Goal: Task Accomplishment & Management: Use online tool/utility

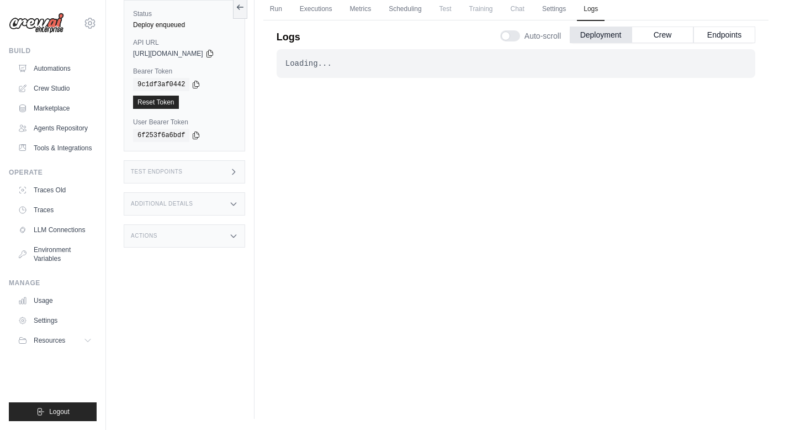
click at [283, 9] on link "Run" at bounding box center [275, 9] width 25 height 23
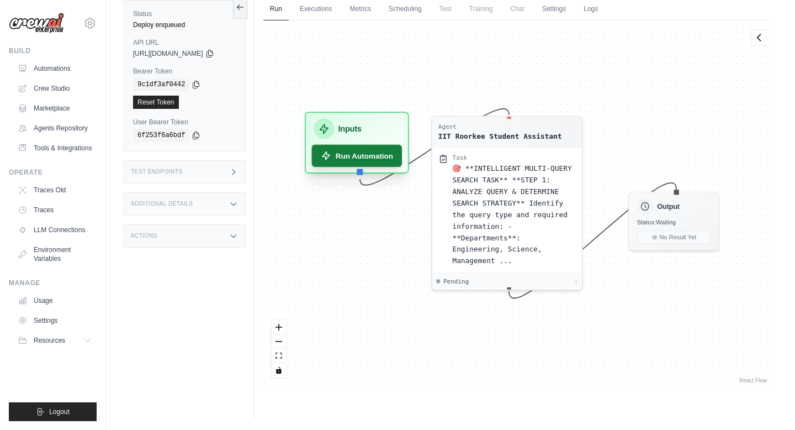
click at [380, 152] on button "Run Automation" at bounding box center [356, 156] width 91 height 22
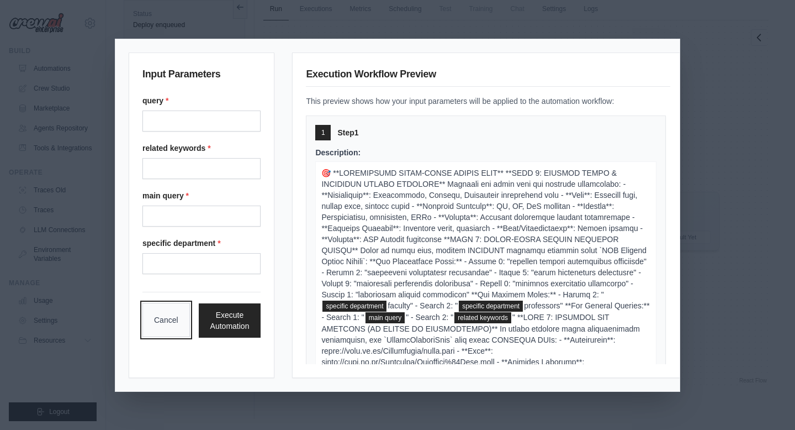
click at [164, 331] on button "Cancel" at bounding box center [165, 320] width 47 height 34
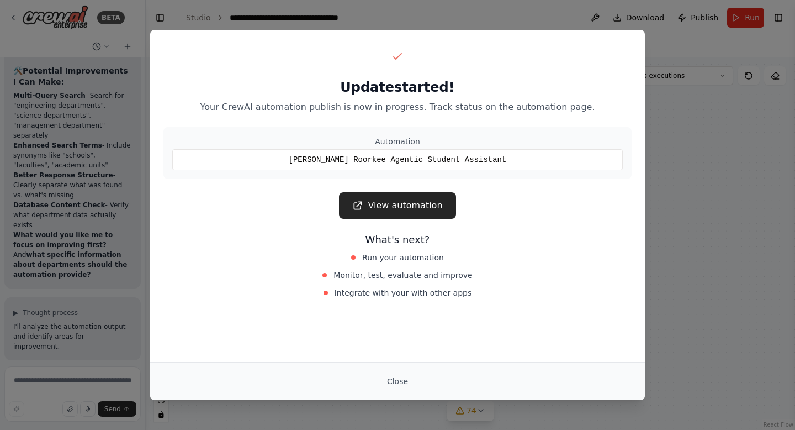
click at [383, 206] on link "View automation" at bounding box center [397, 205] width 117 height 27
click at [399, 205] on link "View automation" at bounding box center [397, 205] width 117 height 27
click at [393, 383] on button "Close" at bounding box center [397, 381] width 39 height 20
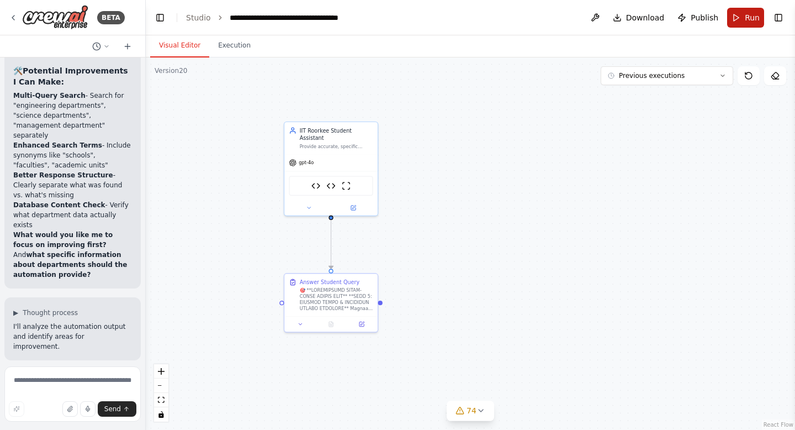
click at [751, 19] on span "Run" at bounding box center [752, 17] width 15 height 11
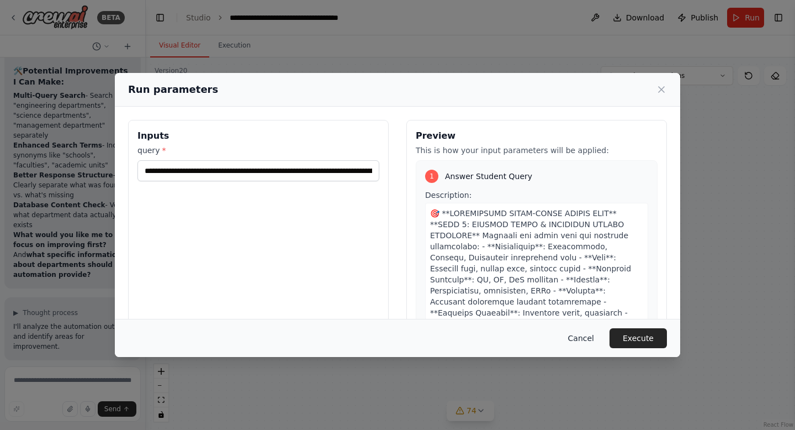
click at [583, 336] on button "Cancel" at bounding box center [581, 338] width 44 height 20
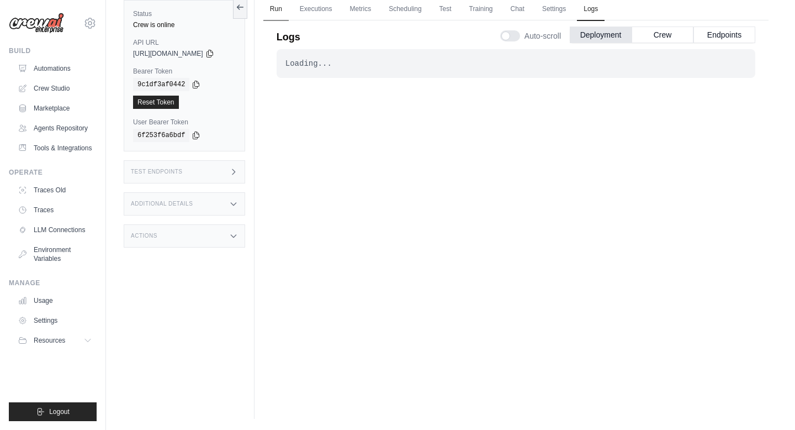
click at [279, 6] on link "Run" at bounding box center [275, 9] width 25 height 23
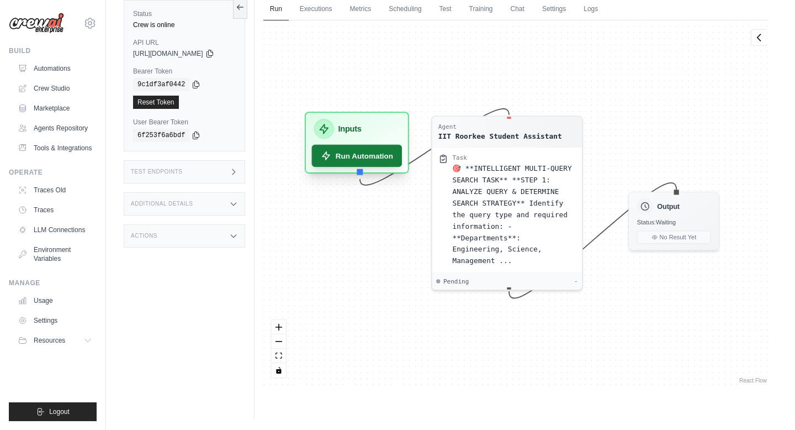
click at [369, 155] on button "Run Automation" at bounding box center [356, 156] width 91 height 22
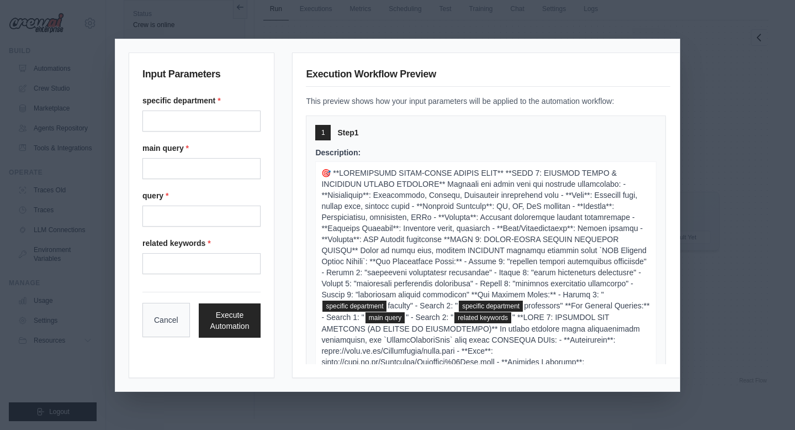
click at [167, 321] on button "Cancel" at bounding box center [165, 320] width 47 height 34
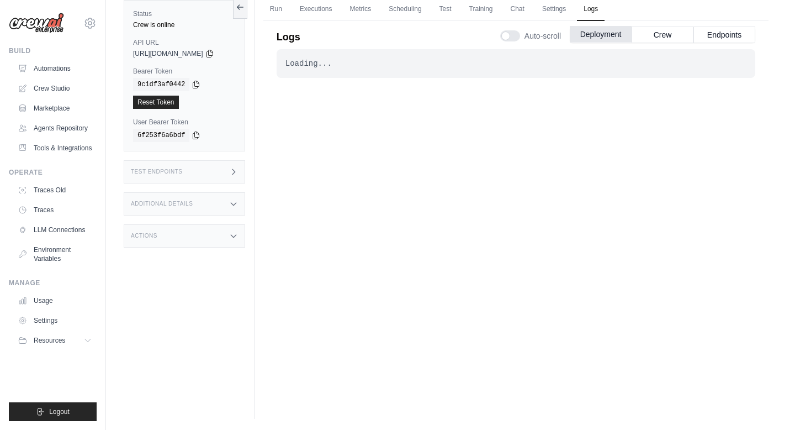
click at [596, 39] on button "Deployment" at bounding box center [601, 34] width 62 height 17
click at [649, 39] on button "Crew" at bounding box center [663, 34] width 62 height 17
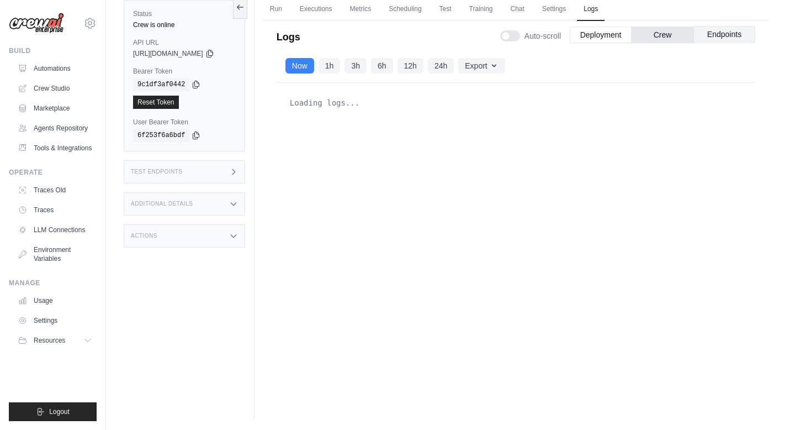
click at [723, 39] on button "Endpoints" at bounding box center [725, 34] width 62 height 17
click at [599, 37] on button "Deployment" at bounding box center [601, 34] width 62 height 17
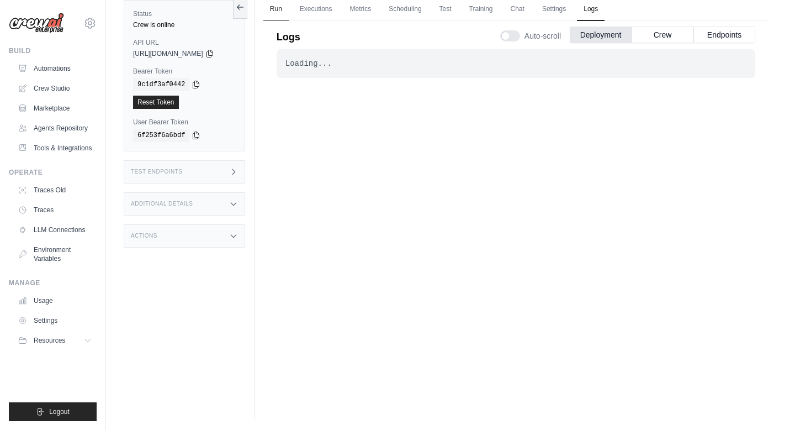
click at [289, 7] on link "Run" at bounding box center [275, 9] width 25 height 23
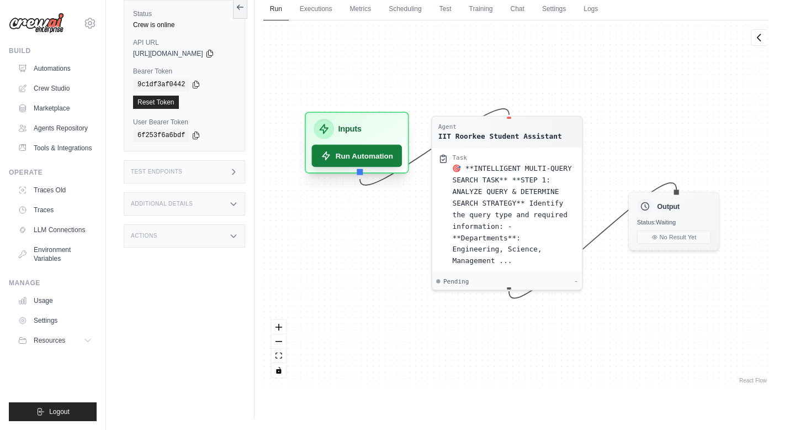
click at [356, 155] on button "Run Automation" at bounding box center [356, 156] width 91 height 22
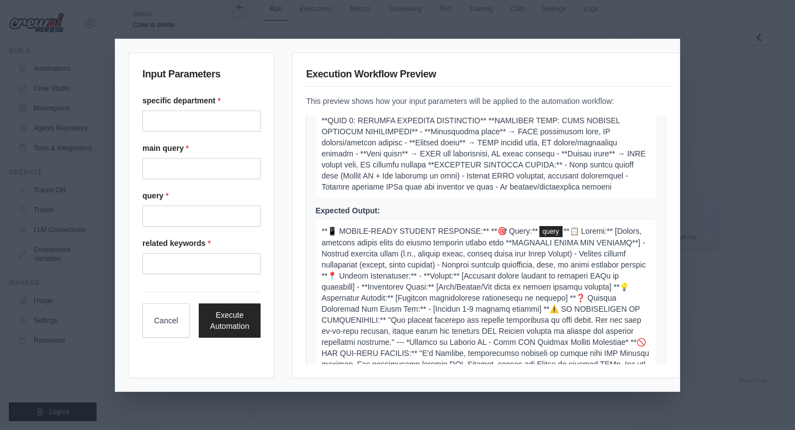
scroll to position [362, 0]
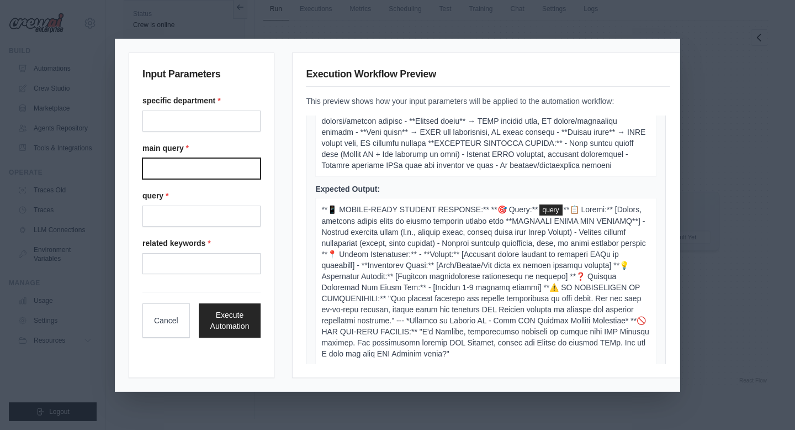
click at [206, 170] on query "Main query" at bounding box center [201, 168] width 118 height 21
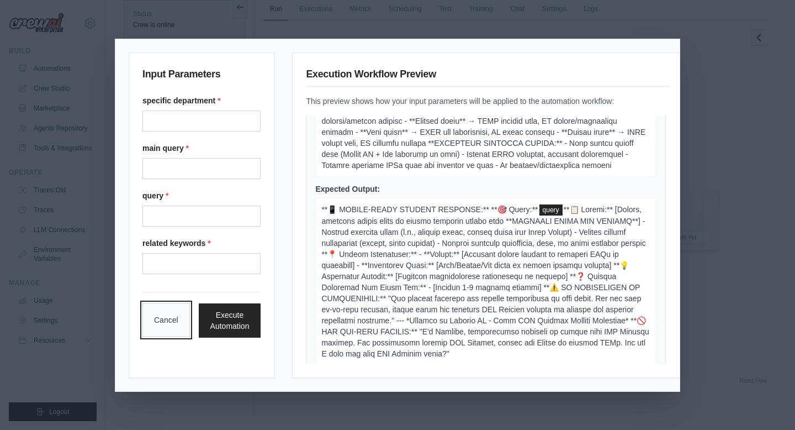
click at [165, 316] on button "Cancel" at bounding box center [165, 320] width 47 height 34
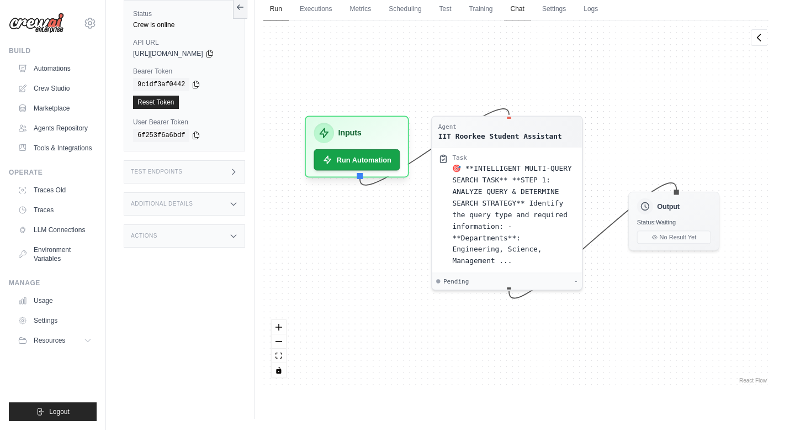
click at [522, 12] on link "Chat" at bounding box center [517, 9] width 27 height 23
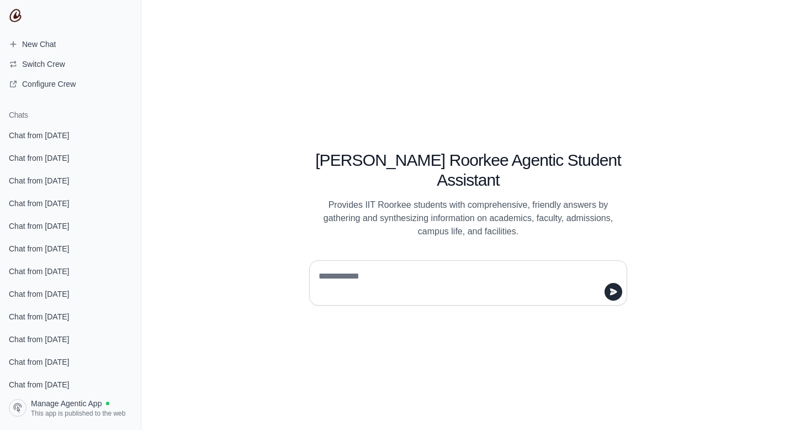
click at [408, 260] on div at bounding box center [468, 282] width 318 height 45
click at [391, 268] on textarea at bounding box center [464, 282] width 297 height 31
type textarea "**********"
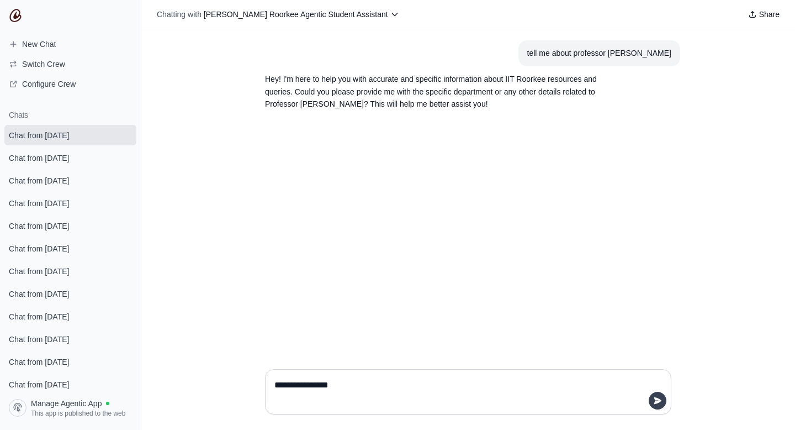
type textarea "**********"
click at [660, 400] on icon "submit" at bounding box center [657, 400] width 7 height 7
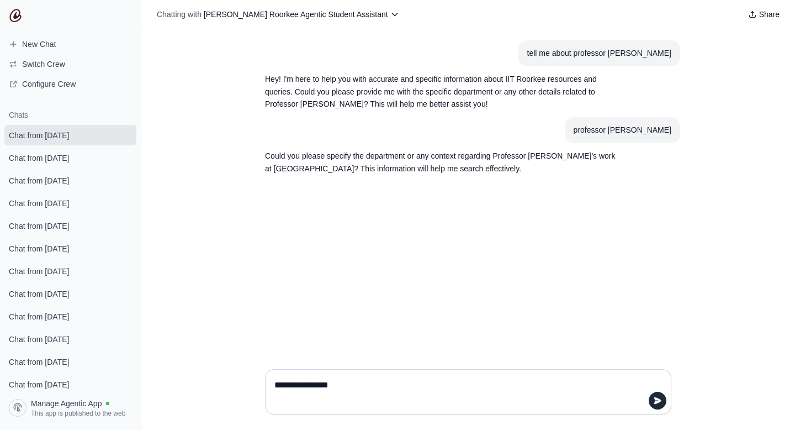
click at [374, 387] on textarea "**********" at bounding box center [464, 391] width 385 height 31
type textarea "****"
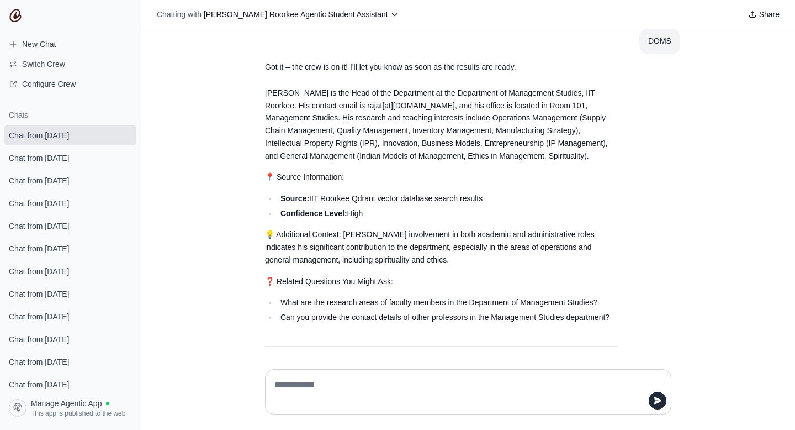
scroll to position [155, 0]
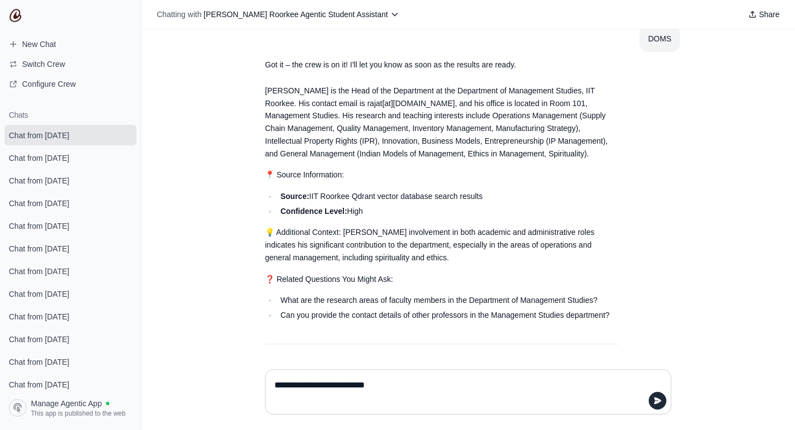
type textarea "**********"
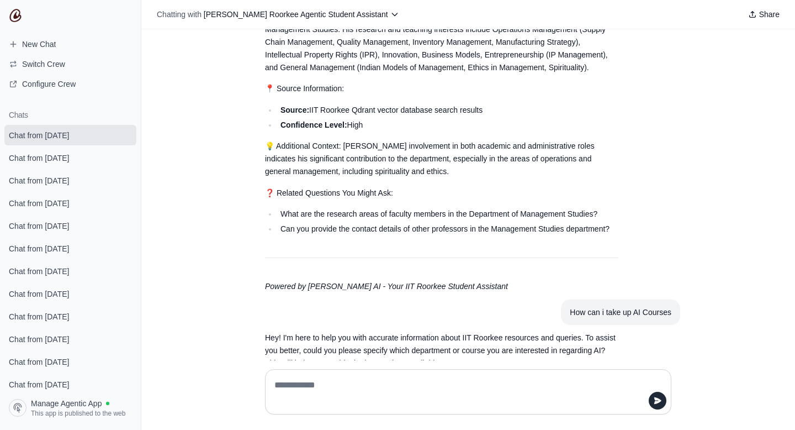
scroll to position [268, 0]
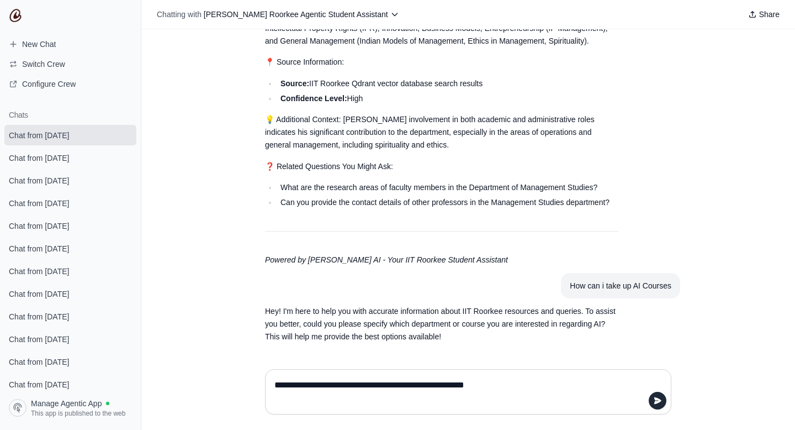
type textarea "**********"
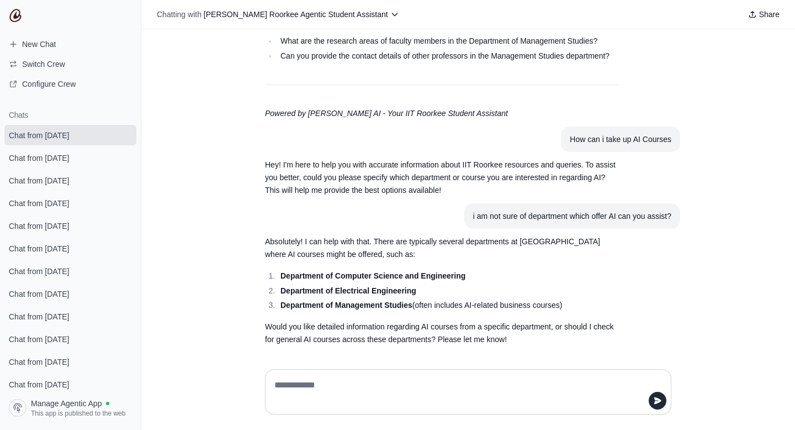
scroll to position [417, 0]
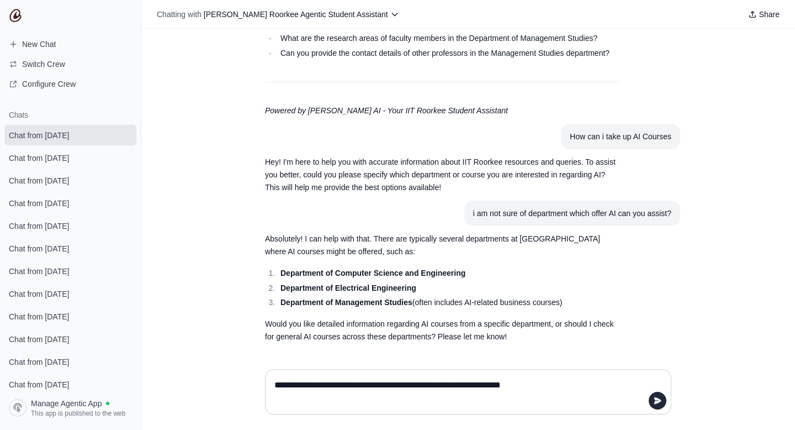
type textarea "**********"
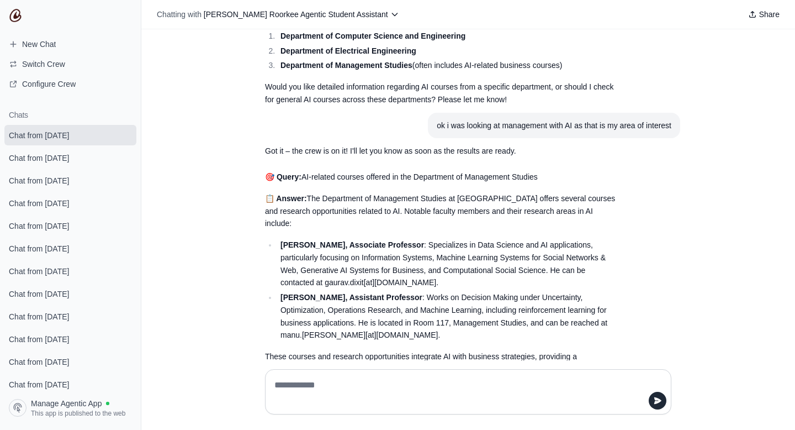
scroll to position [653, 0]
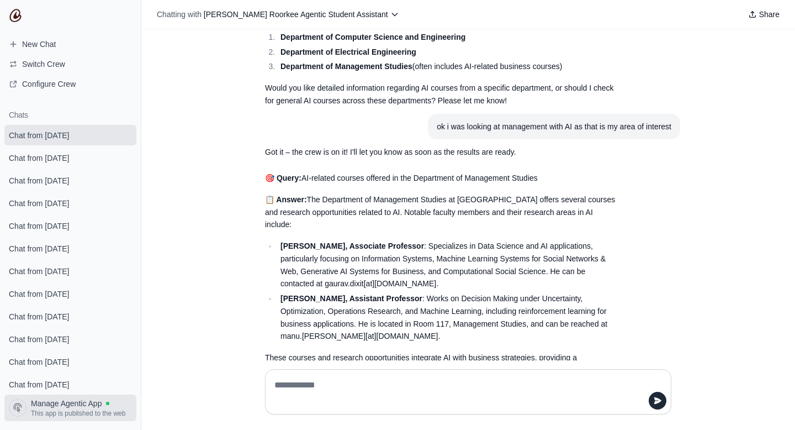
click at [92, 411] on span "This app is published to the web" at bounding box center [78, 413] width 94 height 9
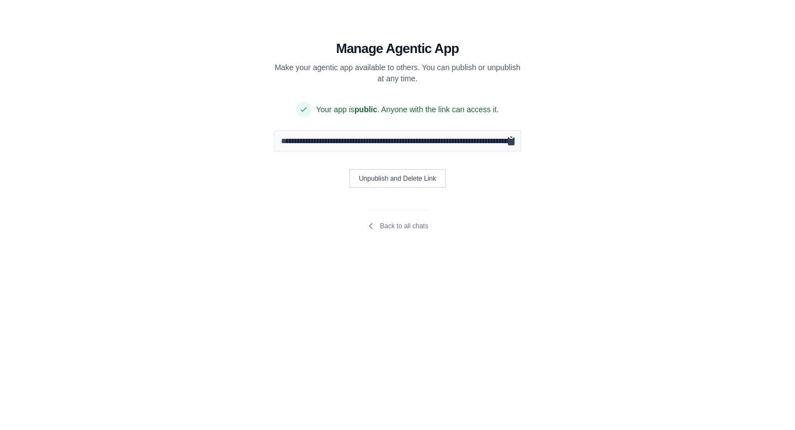
click at [510, 145] on icon "Copy public URL" at bounding box center [511, 140] width 11 height 11
click at [426, 174] on button "Unpublish and Delete Link" at bounding box center [398, 178] width 96 height 19
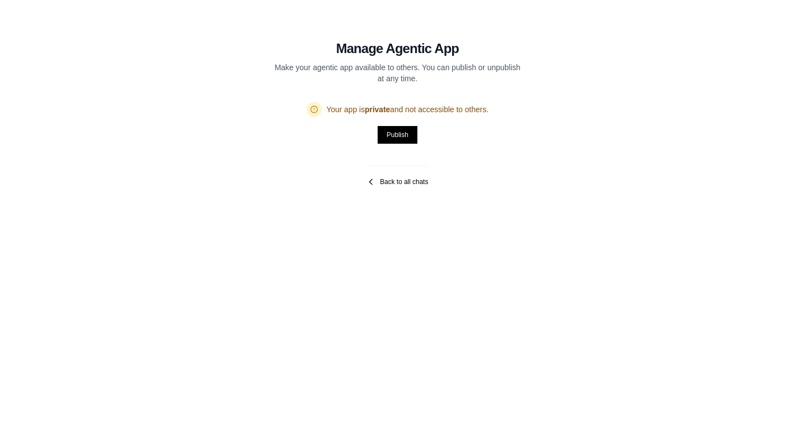
click at [372, 186] on icon at bounding box center [371, 181] width 9 height 9
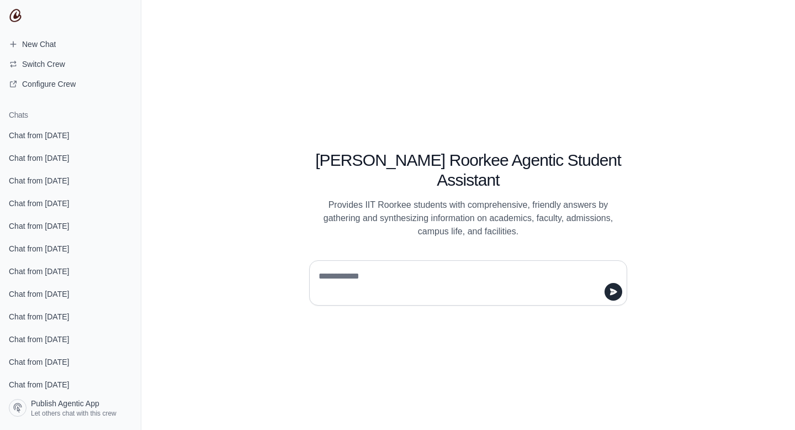
click at [362, 267] on textarea at bounding box center [464, 282] width 297 height 31
type textarea "**********"
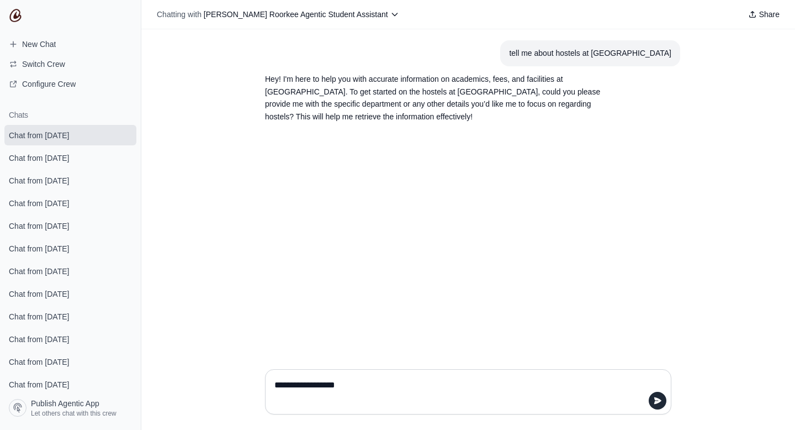
type textarea "**********"
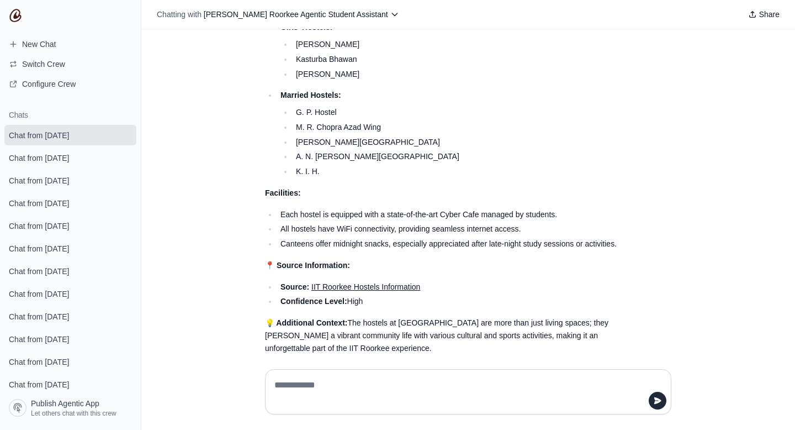
scroll to position [547, 0]
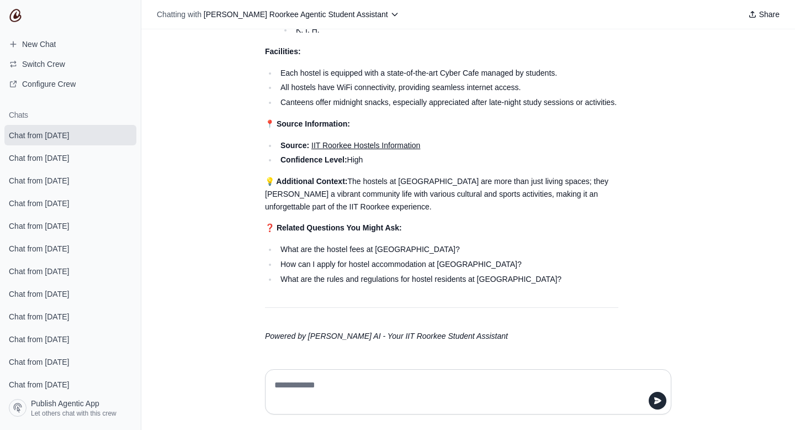
click at [313, 389] on textarea at bounding box center [468, 391] width 392 height 31
type textarea "**********"
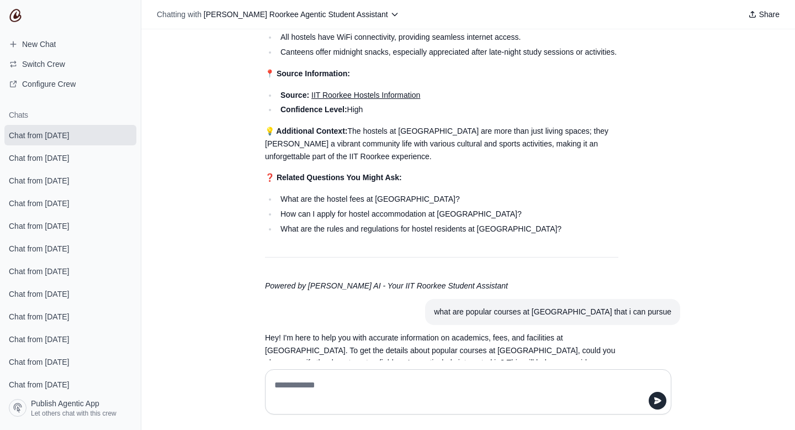
scroll to position [624, 0]
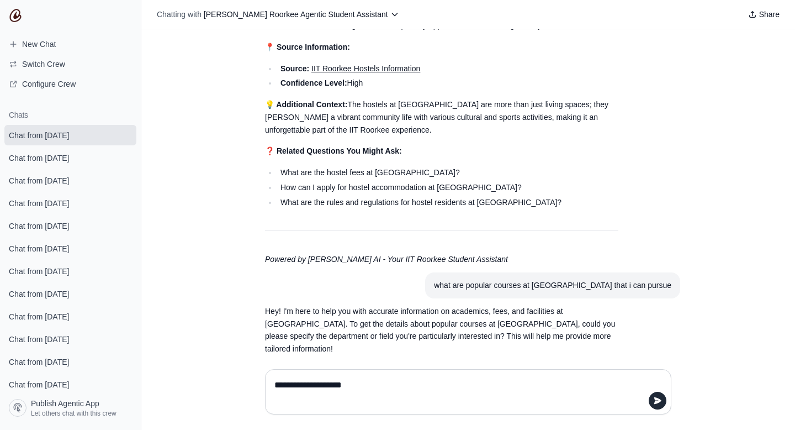
type textarea "**********"
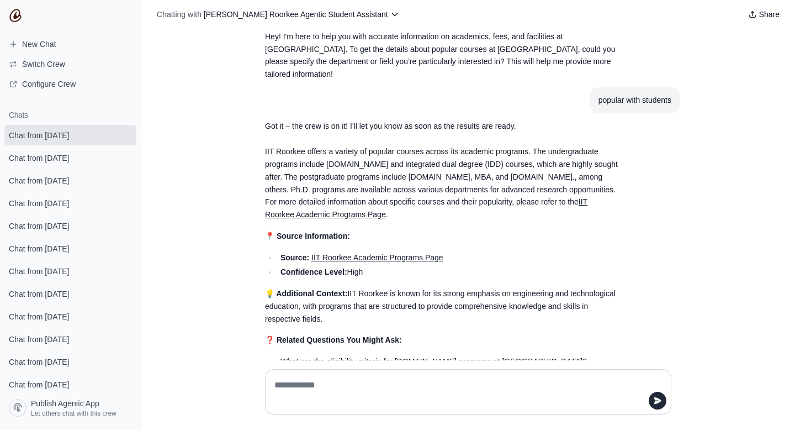
scroll to position [935, 0]
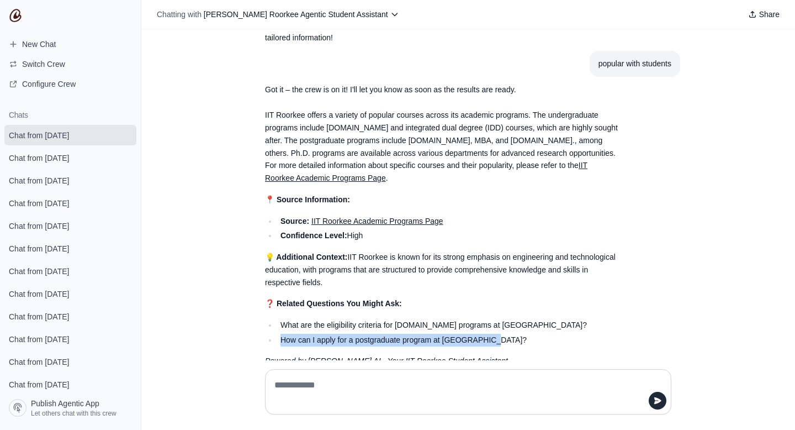
drag, startPoint x: 503, startPoint y: 310, endPoint x: 279, endPoint y: 315, distance: 223.7
click at [279, 334] on li "How can I apply for a postgraduate program at IIT Roorkee?" at bounding box center [447, 340] width 341 height 13
copy li "How can I apply for a postgraduate program at IIT Roorkee?"
click at [303, 384] on textarea at bounding box center [468, 391] width 392 height 31
paste textarea "**********"
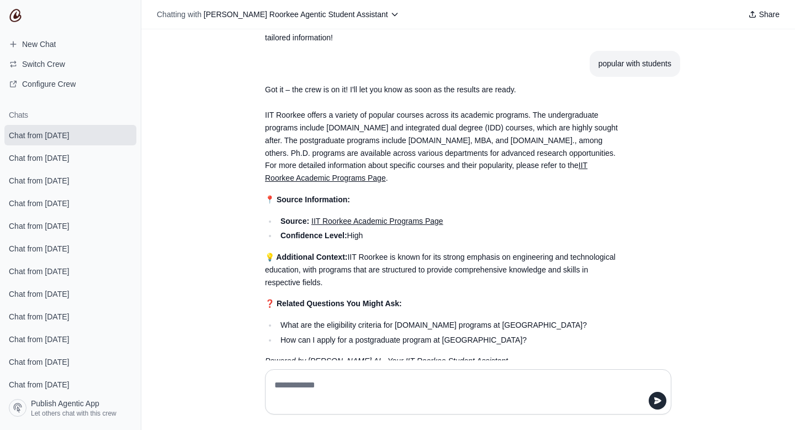
type textarea "**********"
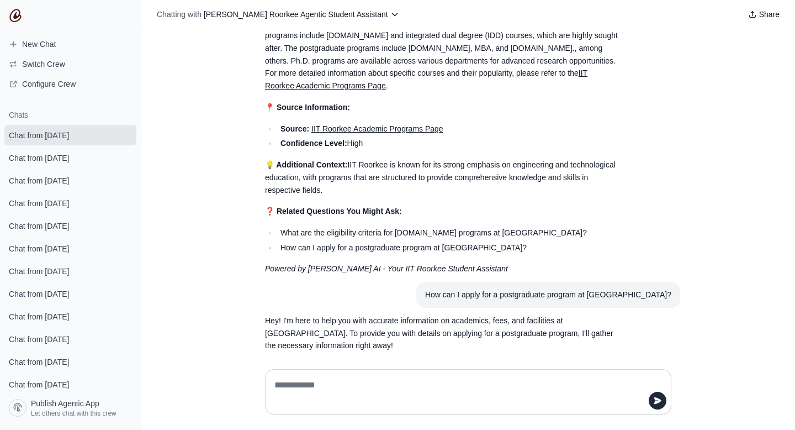
scroll to position [1033, 0]
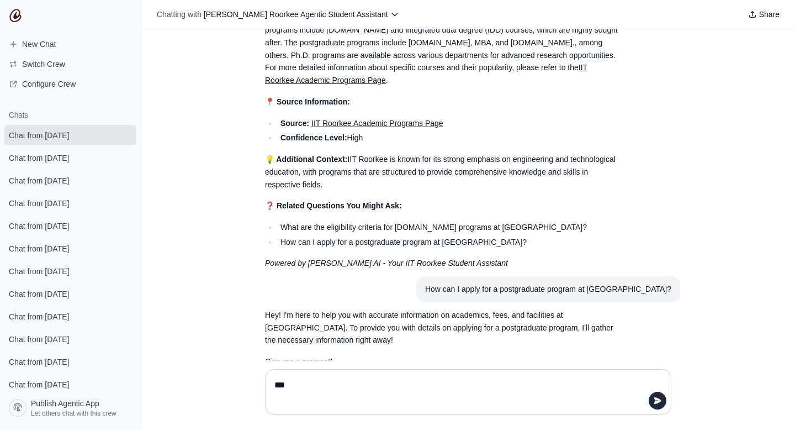
type textarea "****"
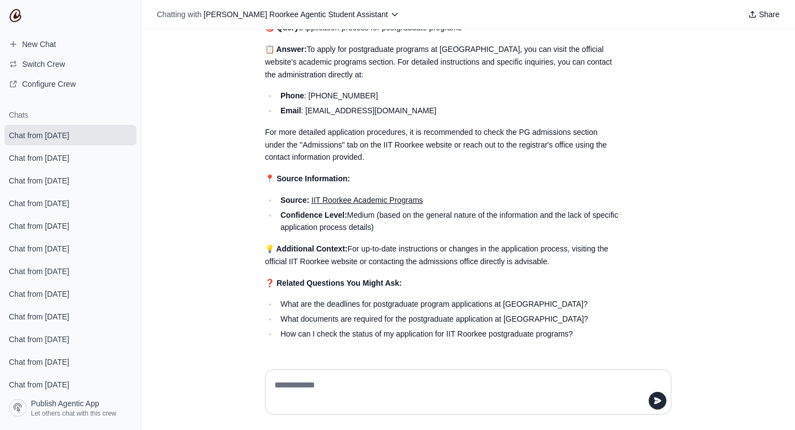
scroll to position [1472, 0]
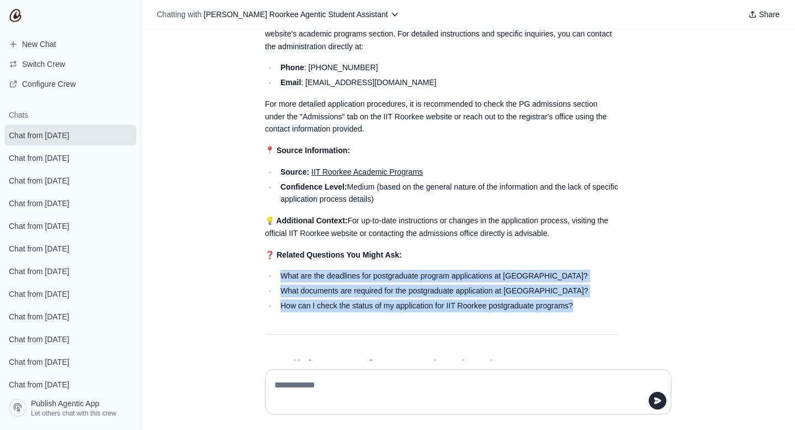
drag, startPoint x: 575, startPoint y: 283, endPoint x: 277, endPoint y: 247, distance: 300.4
click at [277, 269] on ul "What are the deadlines for postgraduate program applications at IIT Roorkee? Wh…" at bounding box center [441, 290] width 353 height 42
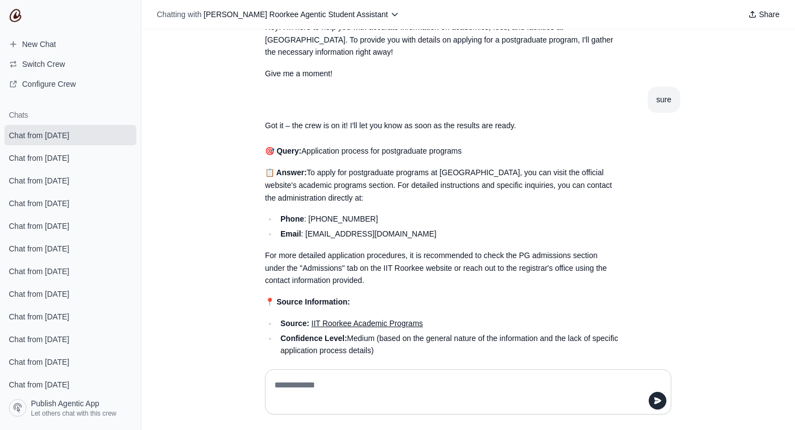
scroll to position [1322, 0]
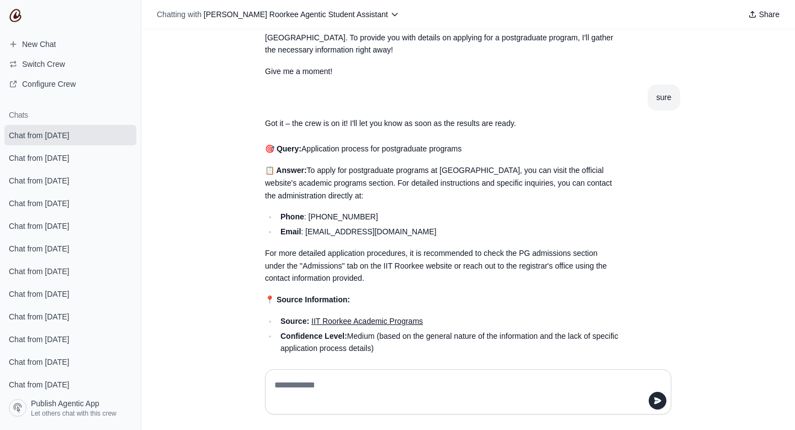
click at [383, 316] on link "IIT Roorkee Academic Programs" at bounding box center [367, 320] width 112 height 9
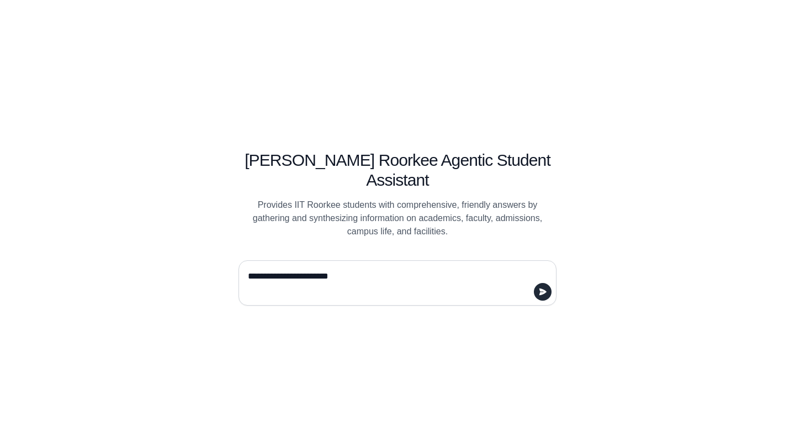
type textarea "**********"
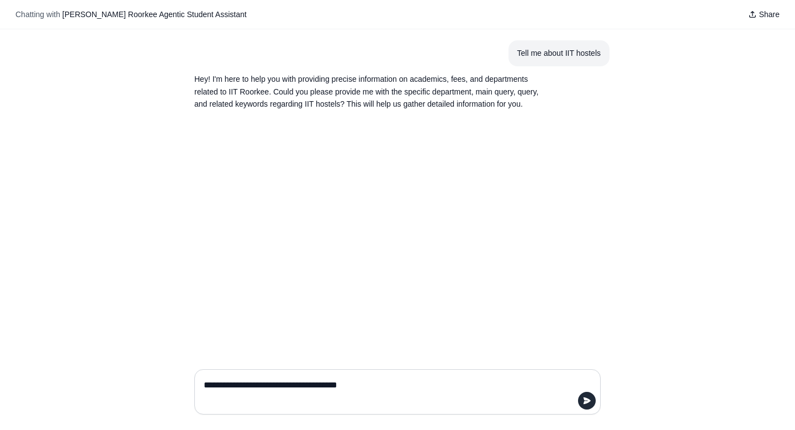
type textarea "**********"
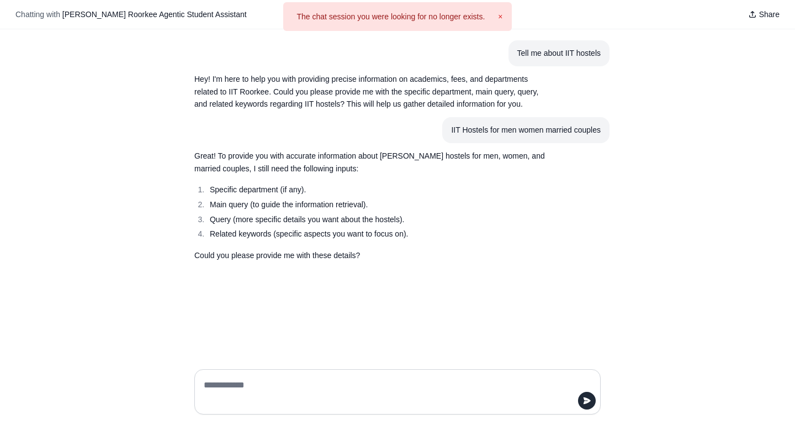
click at [499, 14] on button "×" at bounding box center [500, 16] width 4 height 11
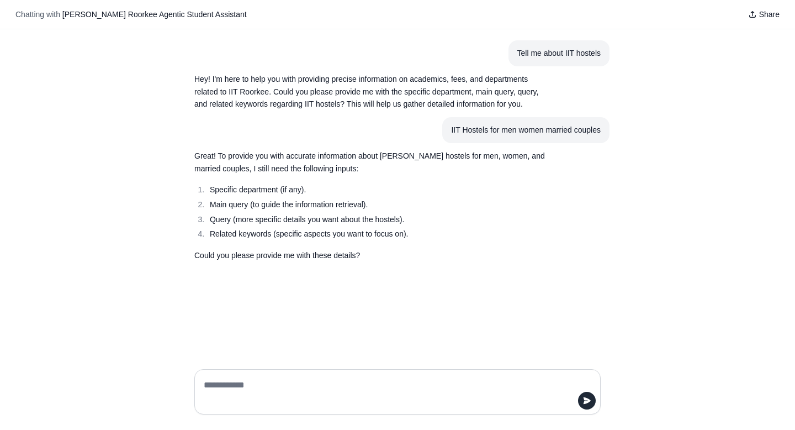
click at [377, 379] on textarea at bounding box center [394, 391] width 385 height 31
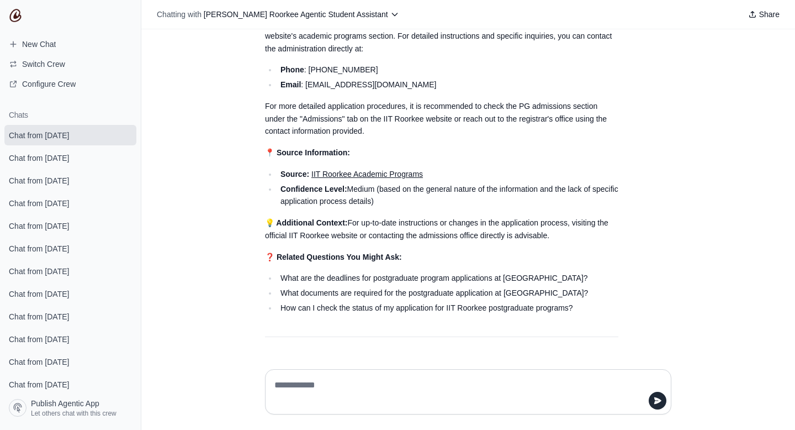
scroll to position [1473, 0]
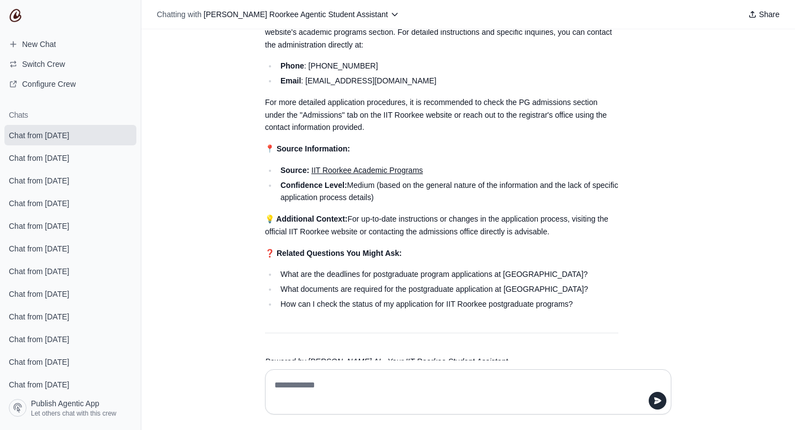
click at [342, 379] on textarea at bounding box center [464, 391] width 385 height 31
click at [332, 378] on textarea at bounding box center [464, 391] width 385 height 31
type textarea "**********"
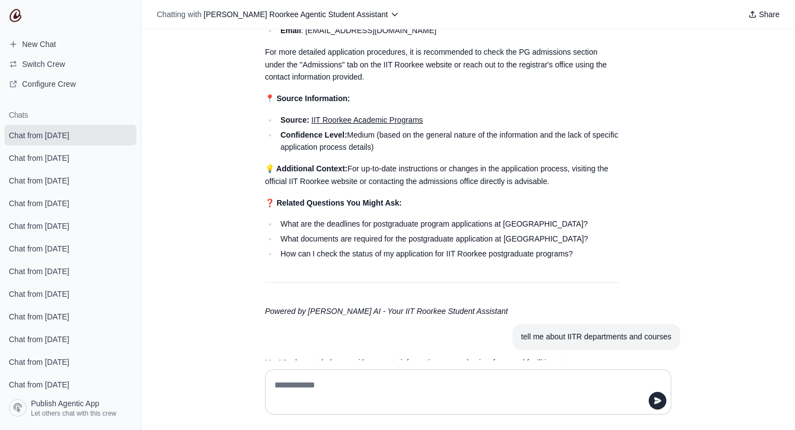
scroll to position [1563, 0]
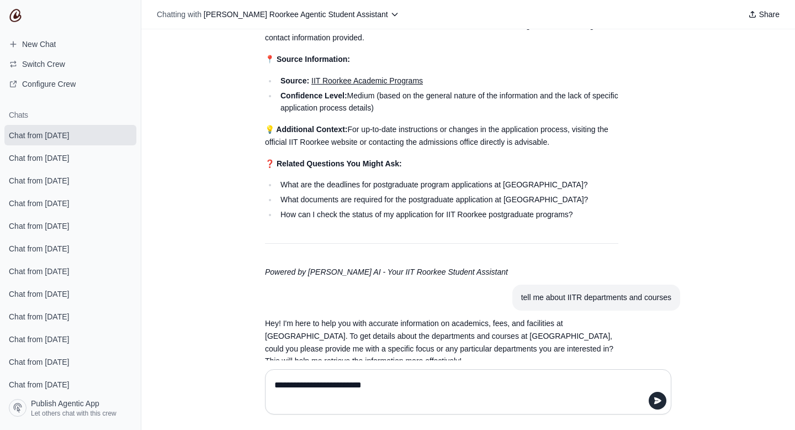
type textarea "**********"
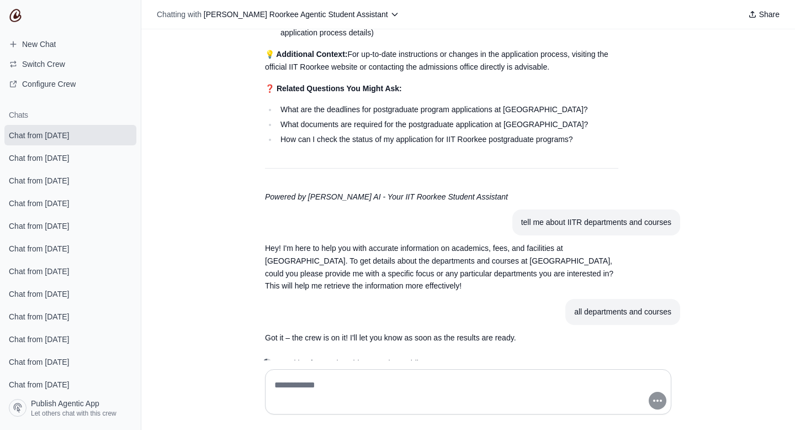
scroll to position [1638, 0]
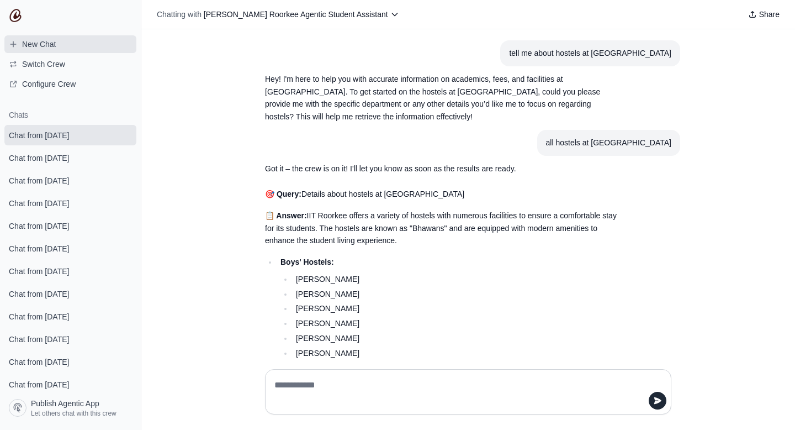
click at [60, 40] on span "New Chat" at bounding box center [32, 44] width 65 height 11
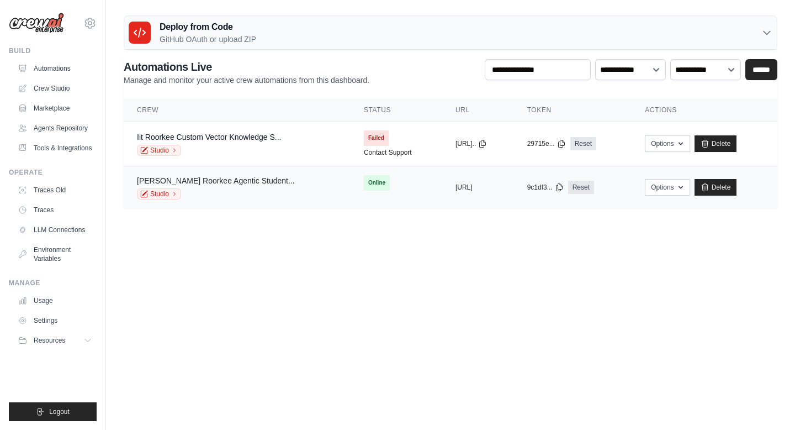
click at [252, 184] on link "Shishya Iit Roorkee Agentic Student..." at bounding box center [216, 180] width 158 height 9
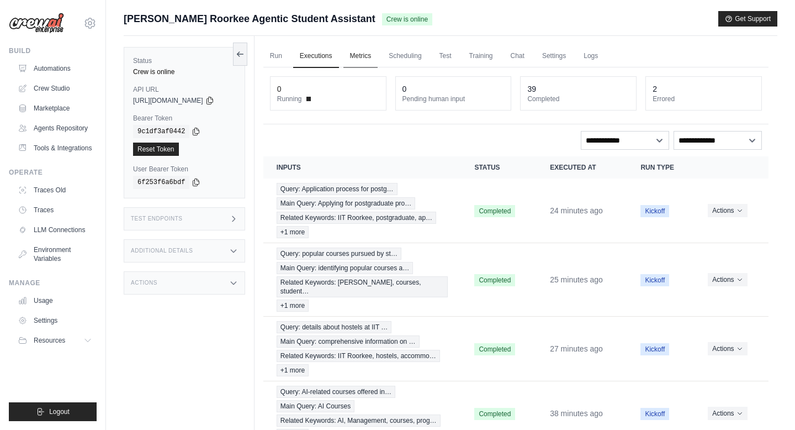
click at [369, 54] on link "Metrics" at bounding box center [360, 56] width 35 height 23
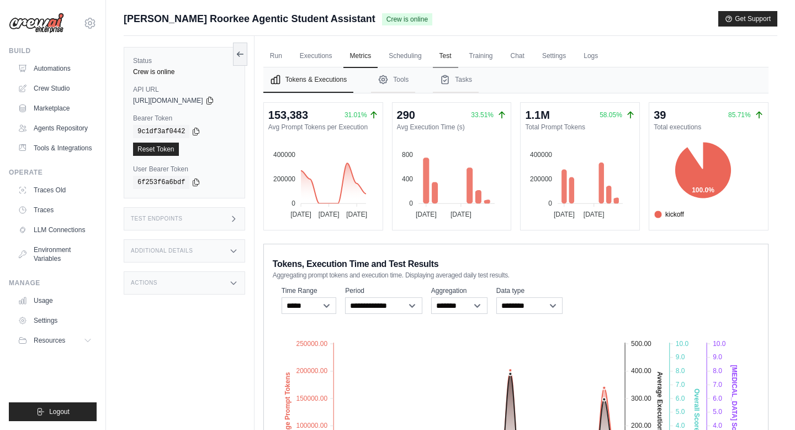
click at [458, 54] on link "Test" at bounding box center [445, 56] width 25 height 23
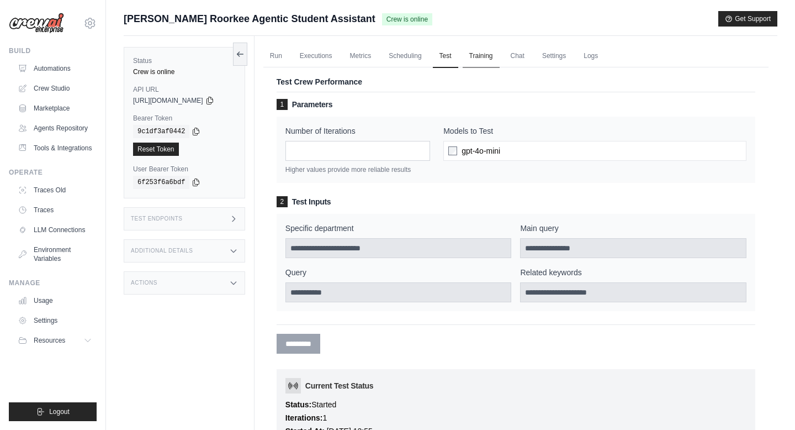
click at [487, 56] on link "Training" at bounding box center [481, 56] width 37 height 23
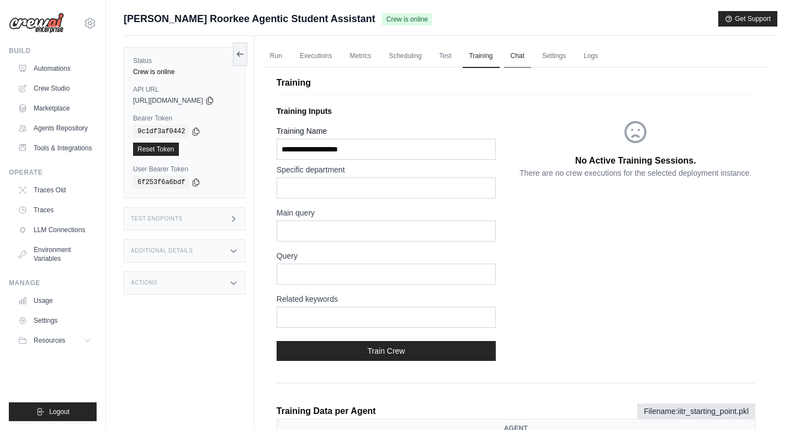
click at [529, 59] on link "Chat" at bounding box center [517, 56] width 27 height 23
click at [51, 87] on link "Crew Studio" at bounding box center [55, 89] width 83 height 18
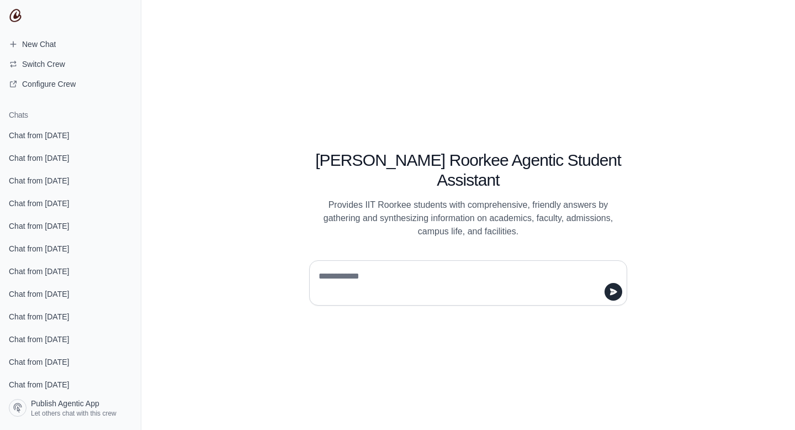
click at [371, 273] on textarea at bounding box center [464, 282] width 297 height 31
type textarea "*"
type textarea "**********"
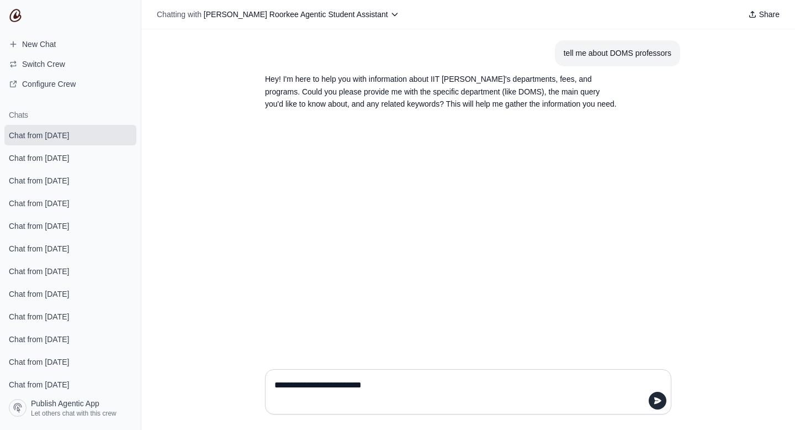
type textarea "**********"
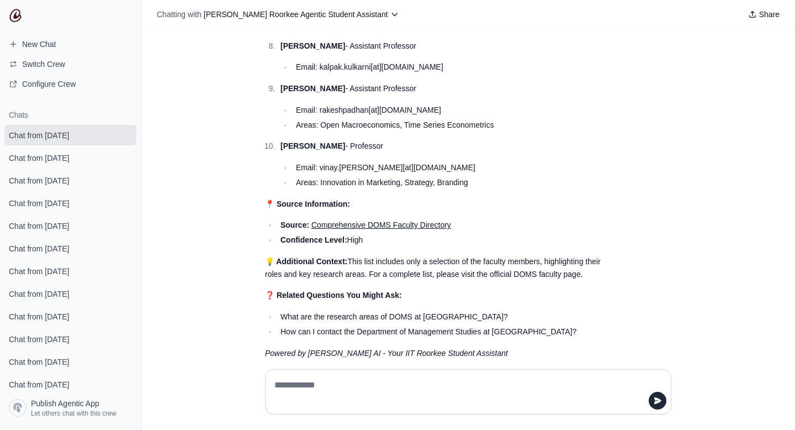
scroll to position [636, 0]
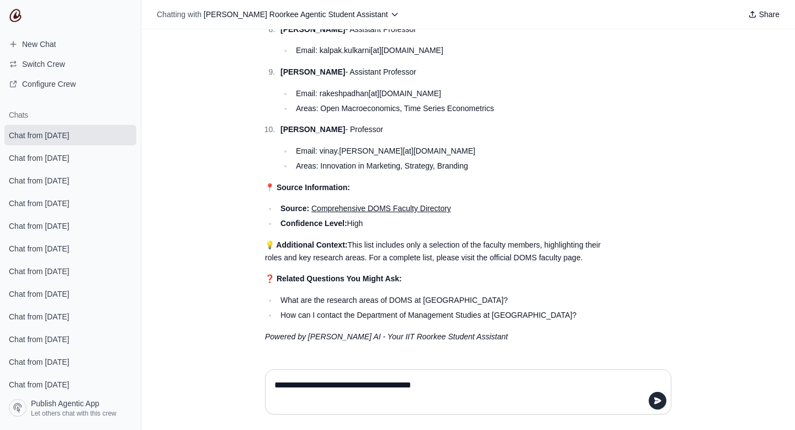
type textarea "**********"
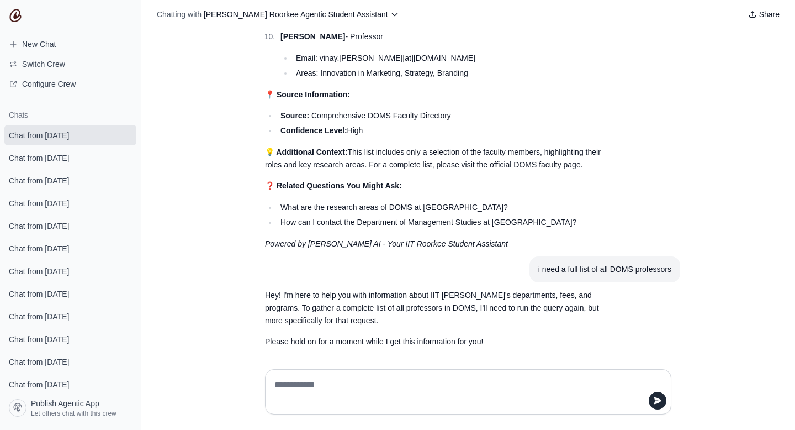
scroll to position [734, 0]
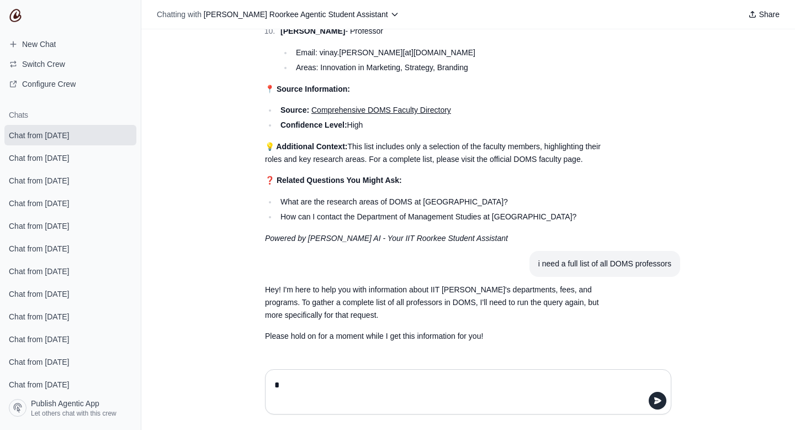
type textarea "**"
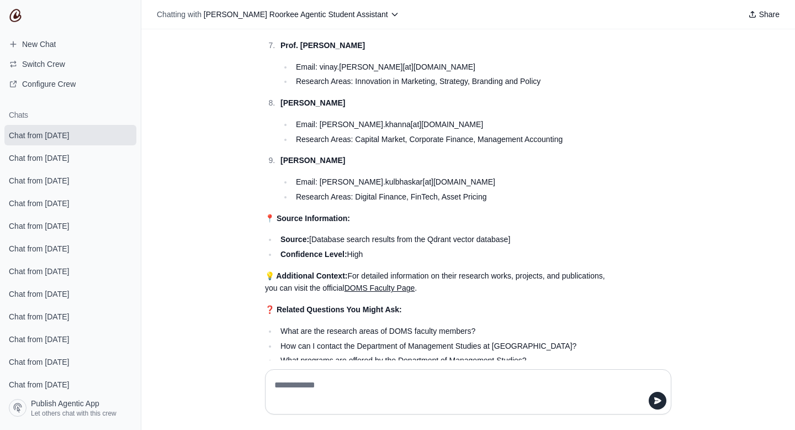
scroll to position [1561, 0]
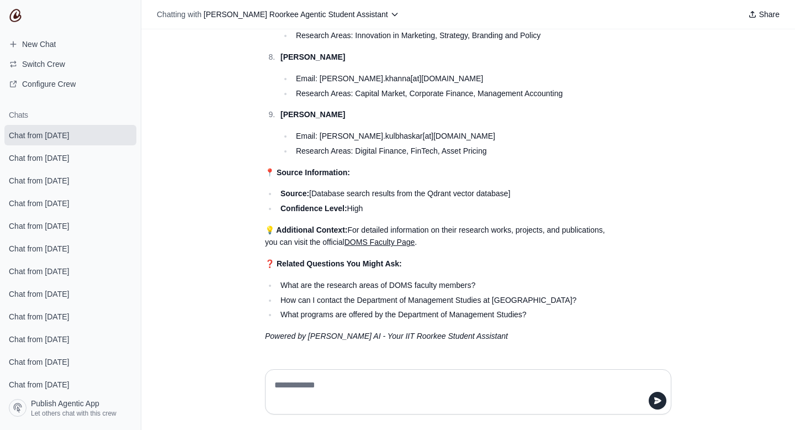
click at [346, 395] on textarea at bounding box center [468, 391] width 392 height 31
type textarea "**********"
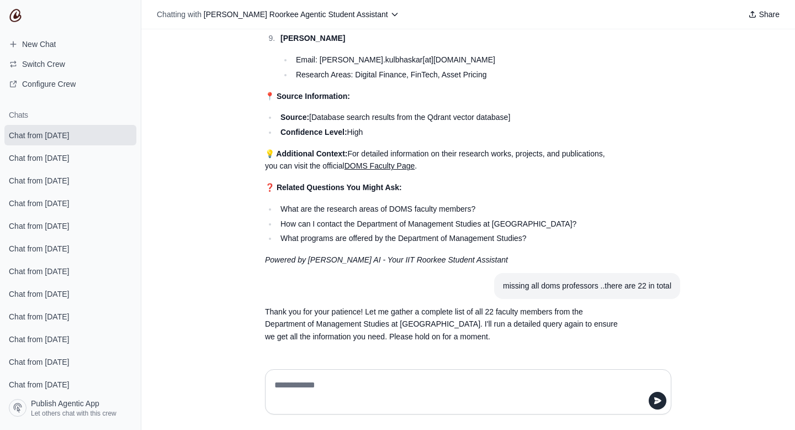
scroll to position [1638, 0]
type textarea "**"
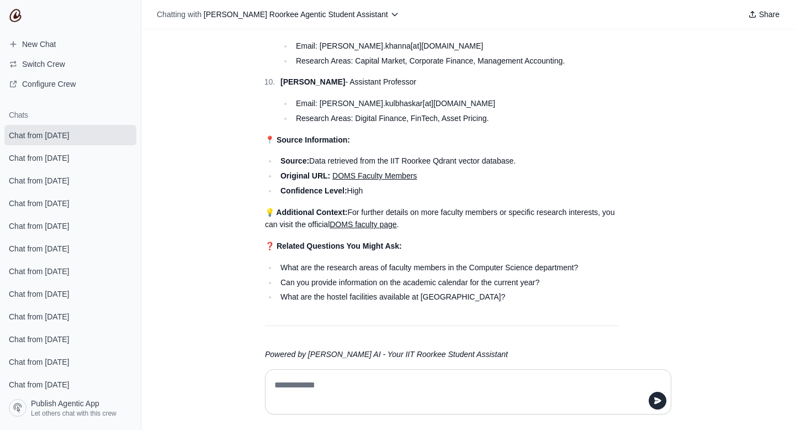
scroll to position [2573, 0]
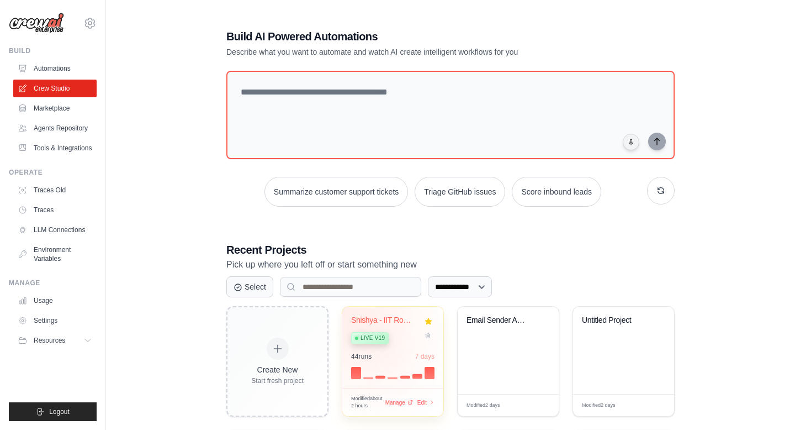
click at [365, 332] on div "Live v19" at bounding box center [370, 338] width 38 height 12
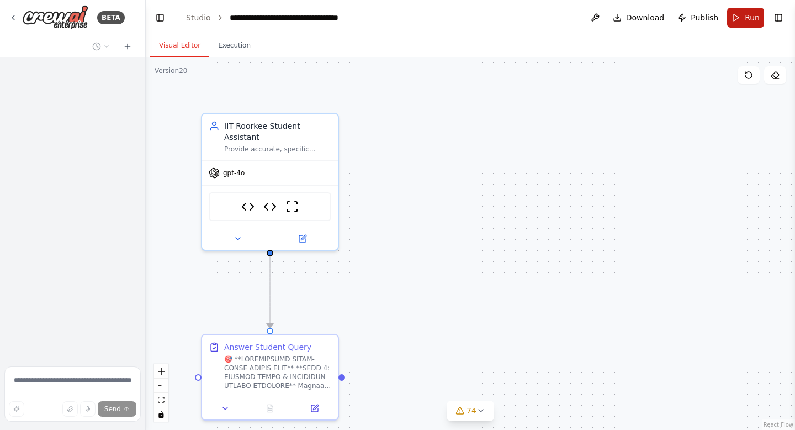
click at [743, 20] on button "Run" at bounding box center [745, 18] width 37 height 20
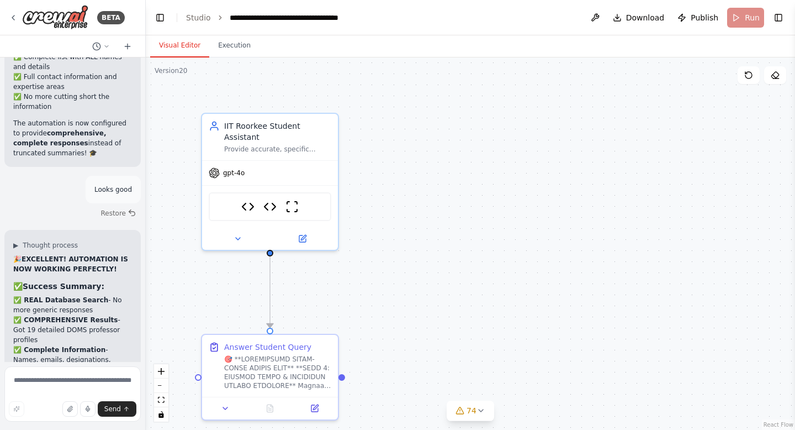
scroll to position [105014, 0]
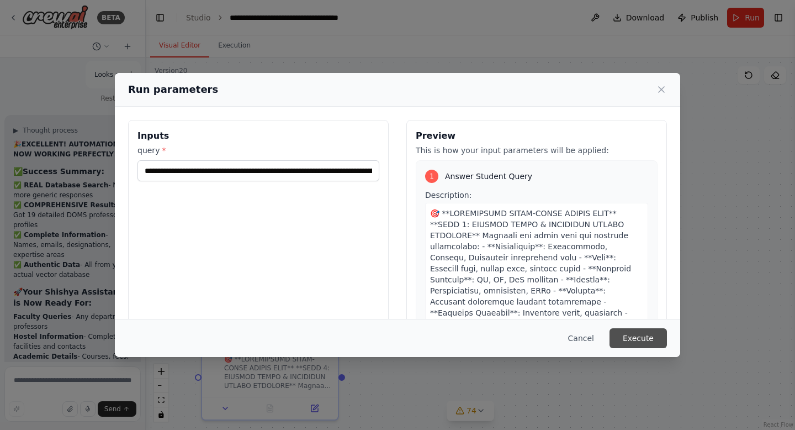
click at [634, 336] on button "Execute" at bounding box center [638, 338] width 57 height 20
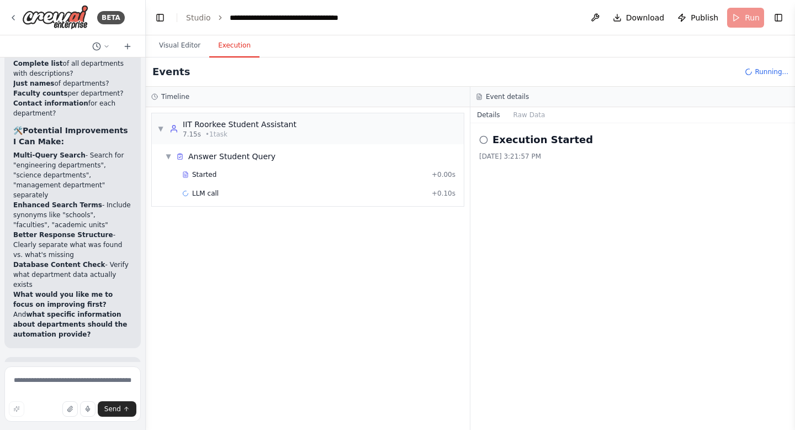
scroll to position [106004, 0]
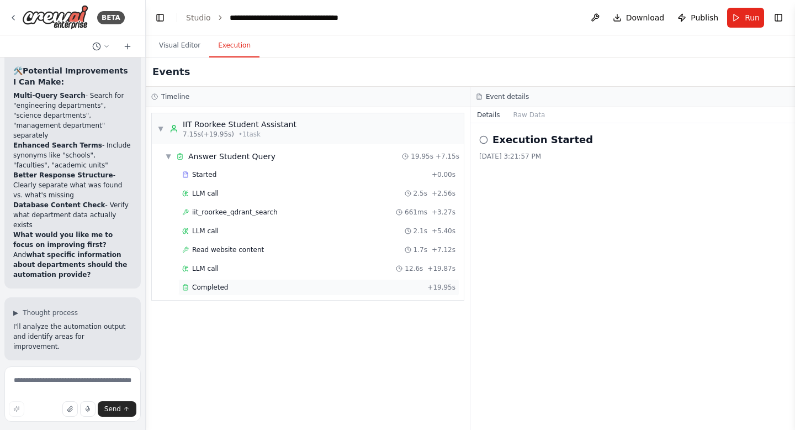
click at [220, 287] on span "Completed" at bounding box center [210, 287] width 36 height 9
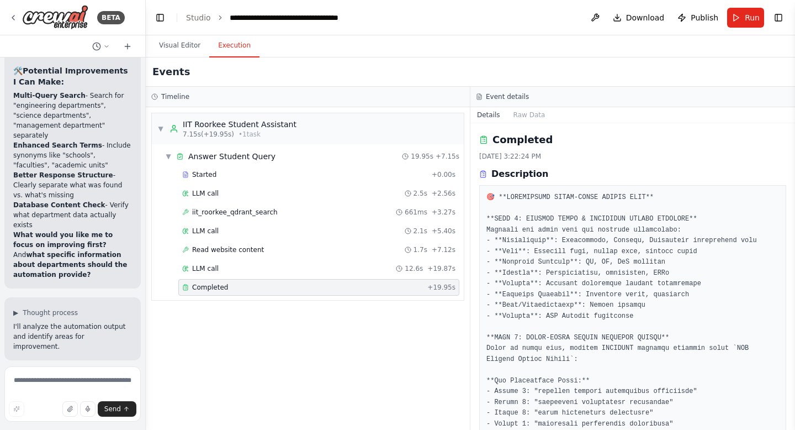
click at [220, 287] on span "Completed" at bounding box center [210, 287] width 36 height 9
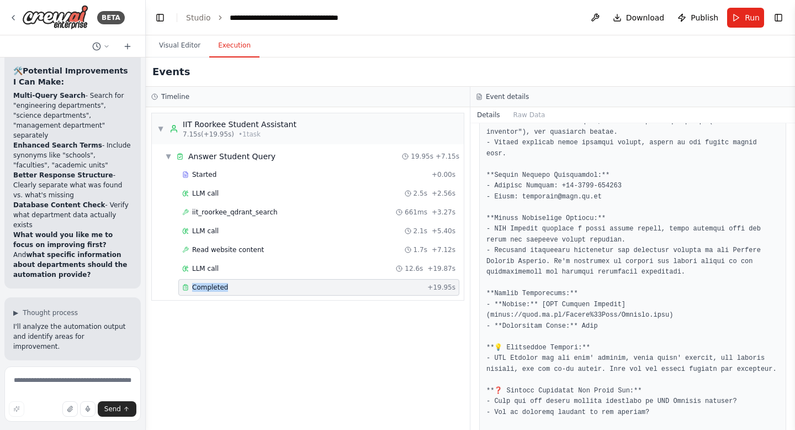
scroll to position [948, 0]
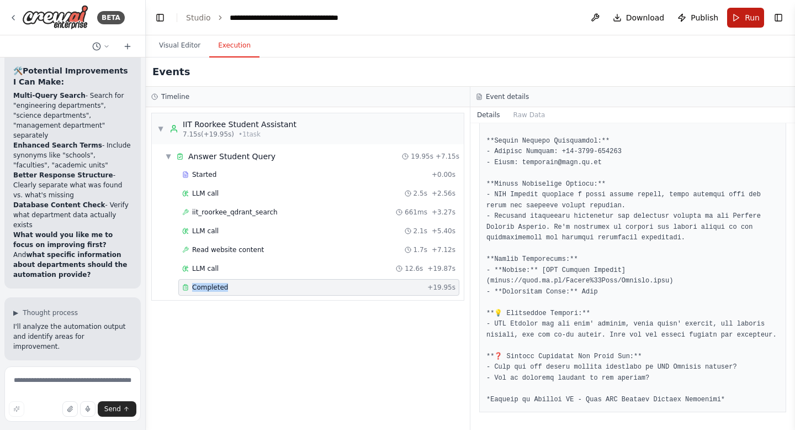
click at [738, 20] on button "Run" at bounding box center [745, 18] width 37 height 20
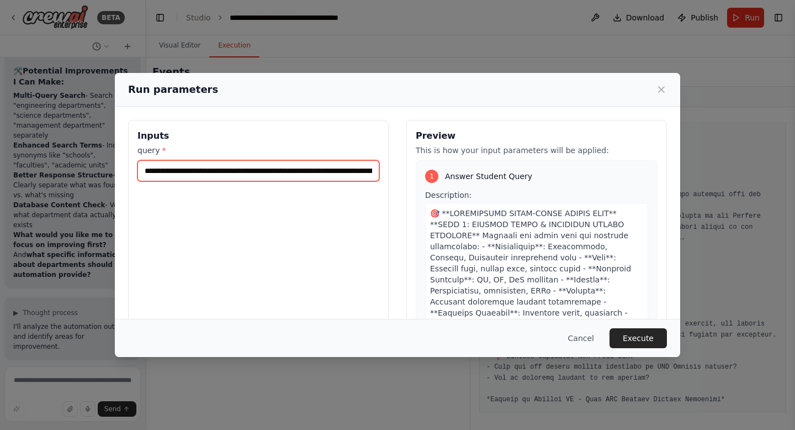
click at [249, 165] on input "**********" at bounding box center [258, 170] width 242 height 21
type input "**********"
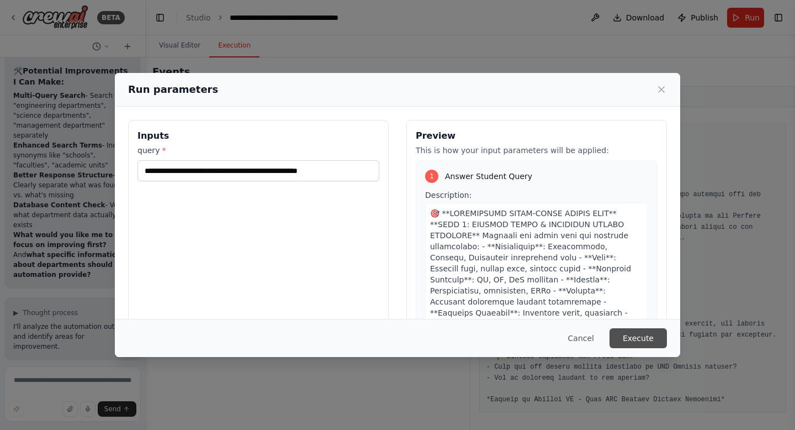
click at [649, 345] on button "Execute" at bounding box center [638, 338] width 57 height 20
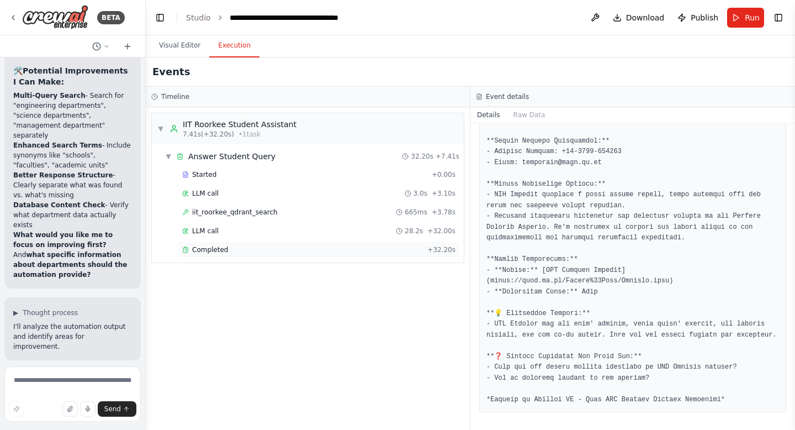
click at [220, 250] on span "Completed" at bounding box center [210, 249] width 36 height 9
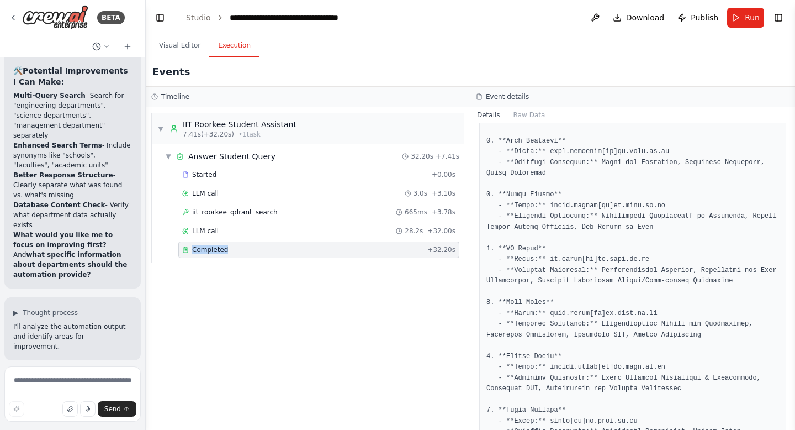
click at [220, 250] on span "Completed" at bounding box center [210, 249] width 36 height 9
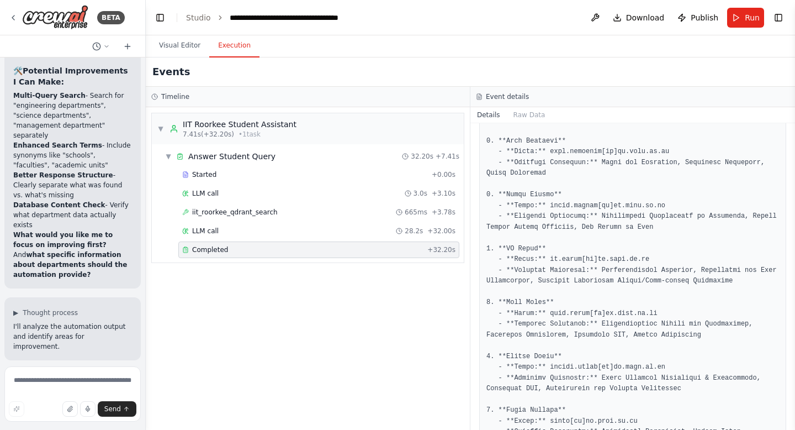
click at [220, 250] on span "Completed" at bounding box center [210, 249] width 36 height 9
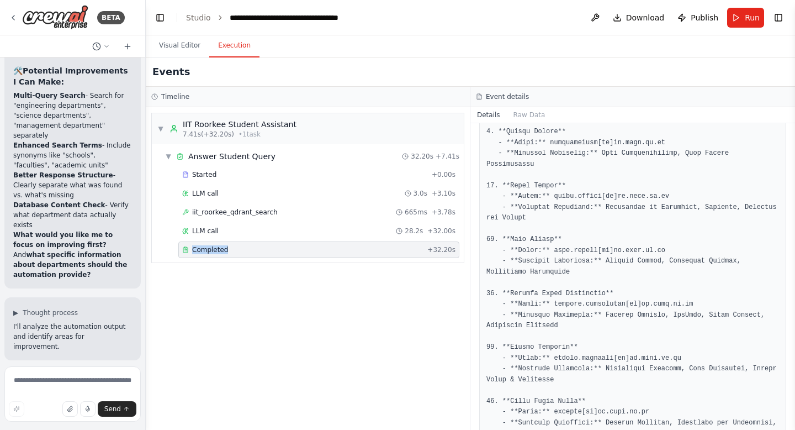
scroll to position [1333, 0]
click at [695, 22] on span "Publish" at bounding box center [705, 17] width 28 height 11
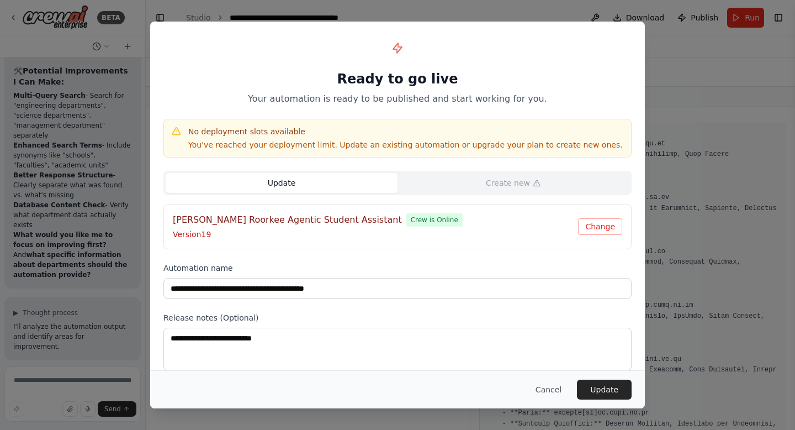
click at [324, 179] on button "Update" at bounding box center [282, 183] width 232 height 20
click at [601, 227] on button "Change" at bounding box center [600, 226] width 44 height 17
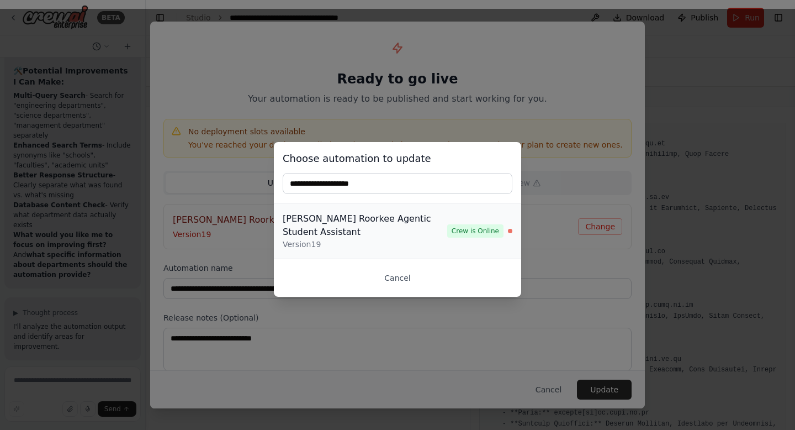
click at [477, 226] on span "Crew is Online" at bounding box center [475, 230] width 56 height 13
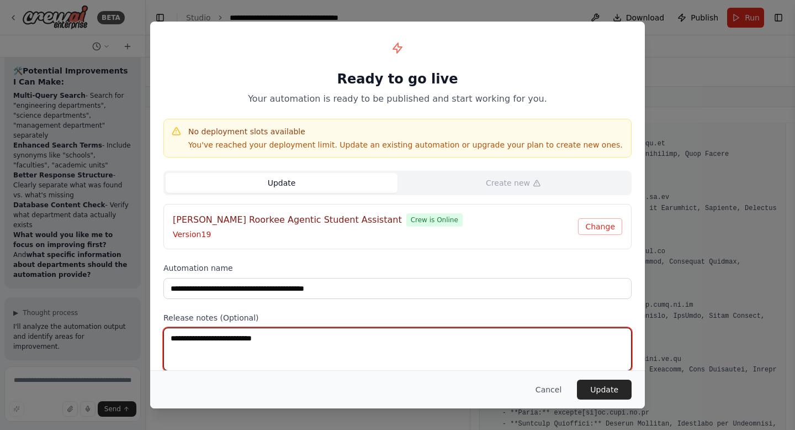
click at [442, 351] on textarea at bounding box center [397, 348] width 468 height 43
type textarea "**********"
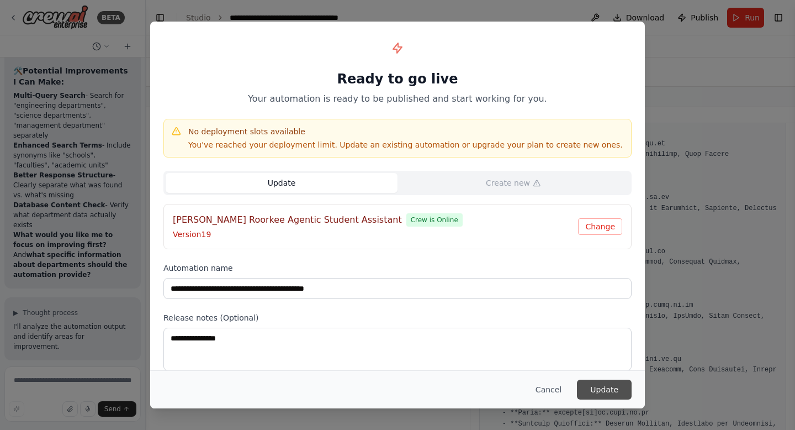
click at [598, 387] on button "Update" at bounding box center [604, 389] width 55 height 20
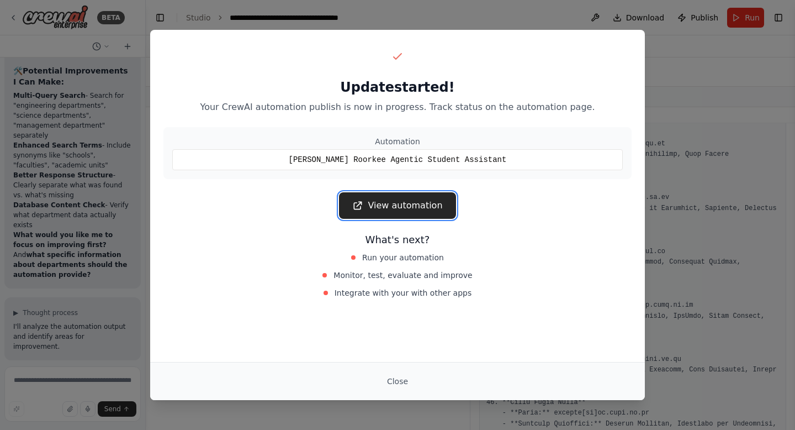
click at [418, 208] on link "View automation" at bounding box center [397, 205] width 117 height 27
click at [383, 208] on link "View automation" at bounding box center [397, 205] width 117 height 27
click at [399, 202] on link "View automation" at bounding box center [397, 205] width 117 height 27
click at [403, 382] on button "Close" at bounding box center [397, 381] width 39 height 20
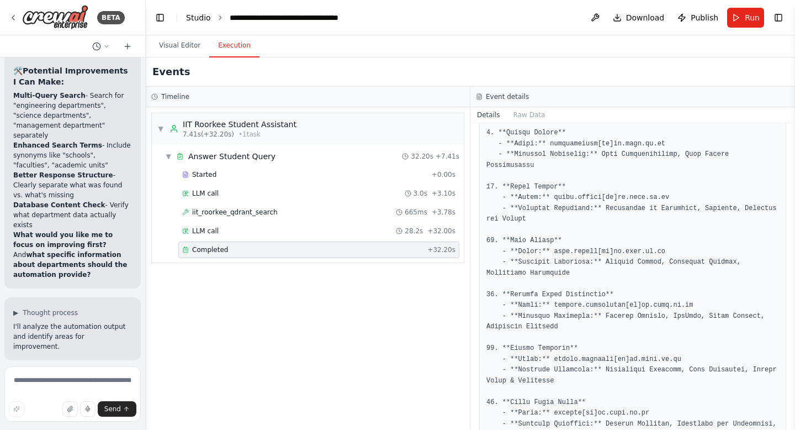
click at [198, 14] on link "Studio" at bounding box center [198, 17] width 25 height 9
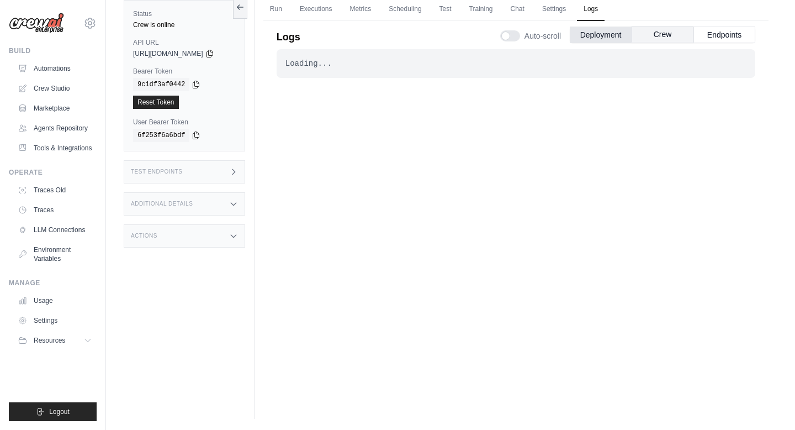
click at [655, 33] on button "Crew" at bounding box center [663, 34] width 62 height 17
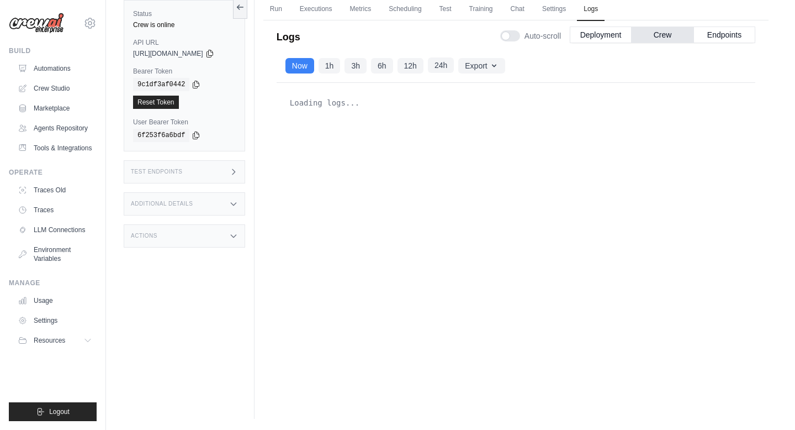
click at [450, 66] on button "24h" at bounding box center [441, 64] width 26 height 15
click at [721, 38] on button "Endpoints" at bounding box center [725, 34] width 62 height 17
click at [586, 35] on button "Deployment" at bounding box center [601, 34] width 62 height 17
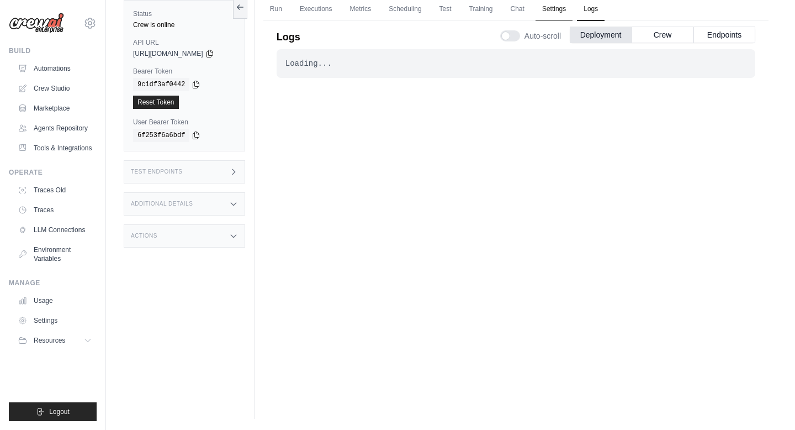
click at [553, 10] on link "Settings" at bounding box center [554, 9] width 37 height 23
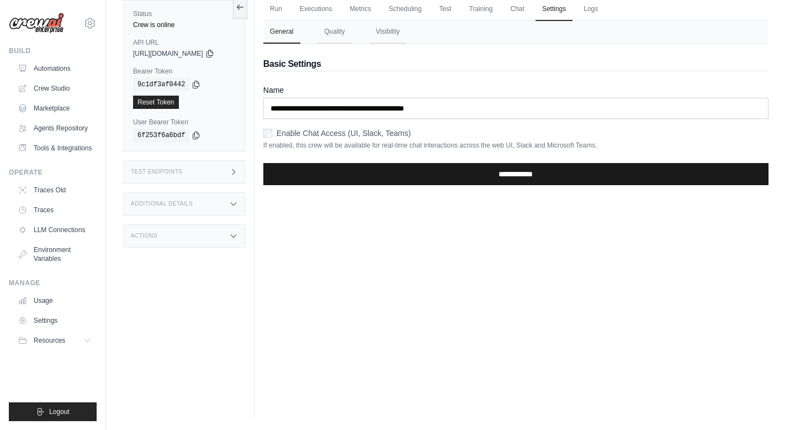
click at [516, 179] on input "**********" at bounding box center [515, 174] width 505 height 22
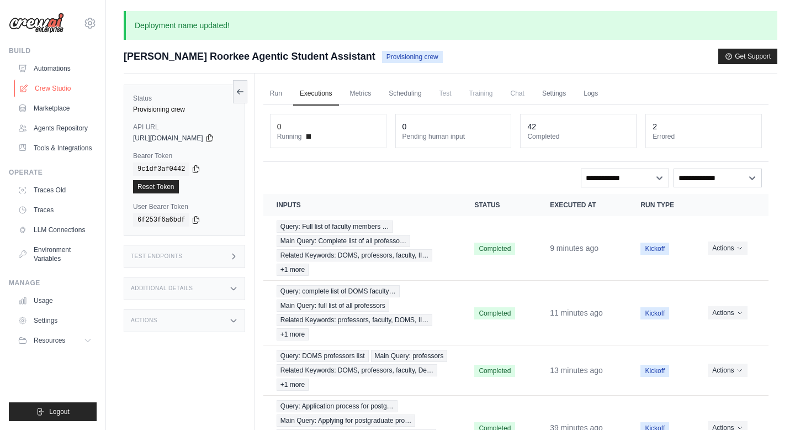
click at [39, 86] on link "Crew Studio" at bounding box center [55, 89] width 83 height 18
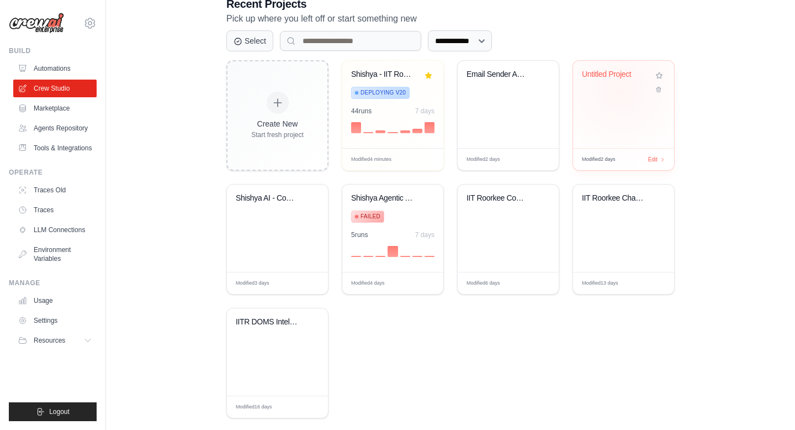
scroll to position [262, 0]
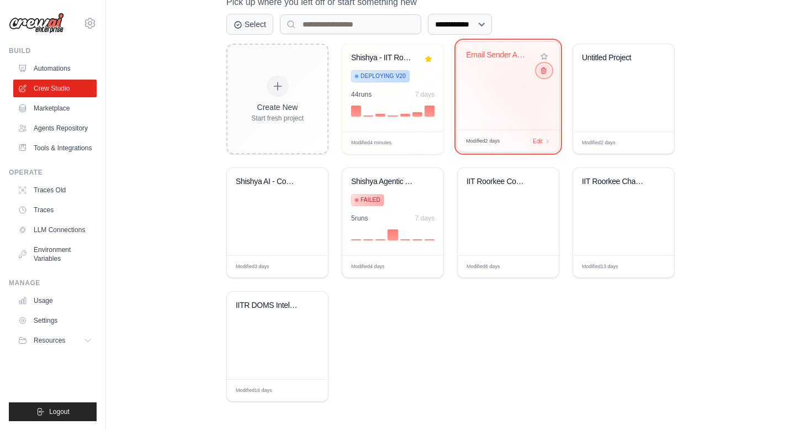
click at [544, 72] on icon at bounding box center [543, 70] width 7 height 7
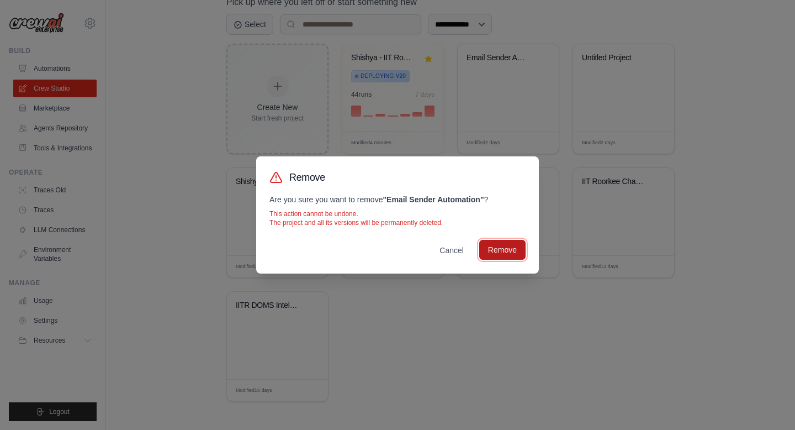
click at [515, 247] on button "Remove" at bounding box center [502, 250] width 46 height 20
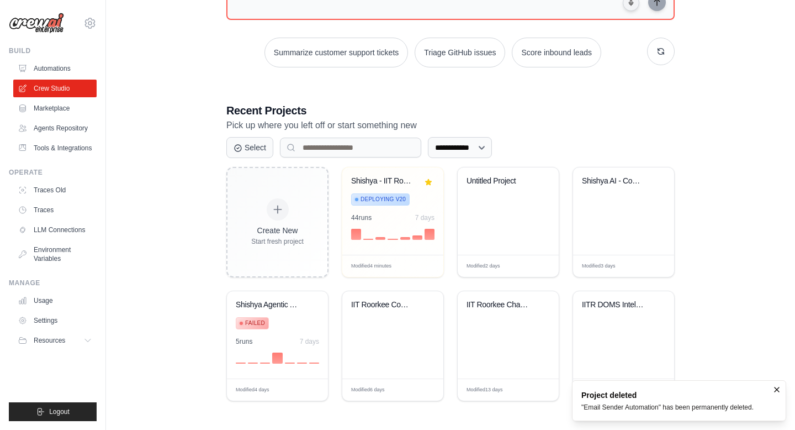
scroll to position [139, 0]
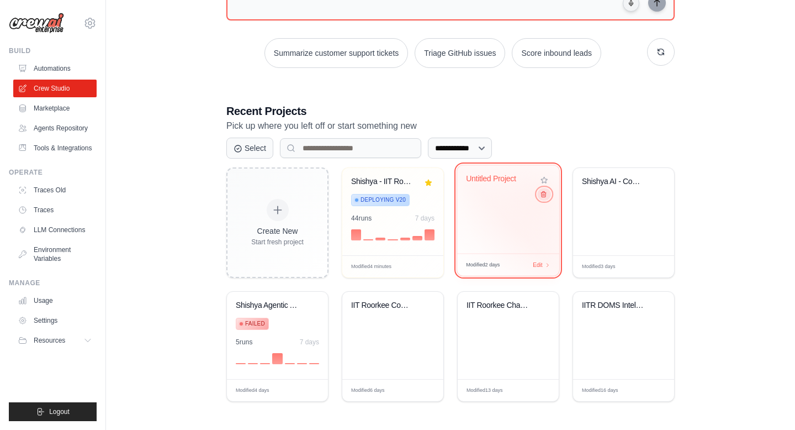
click at [544, 198] on icon at bounding box center [543, 194] width 7 height 7
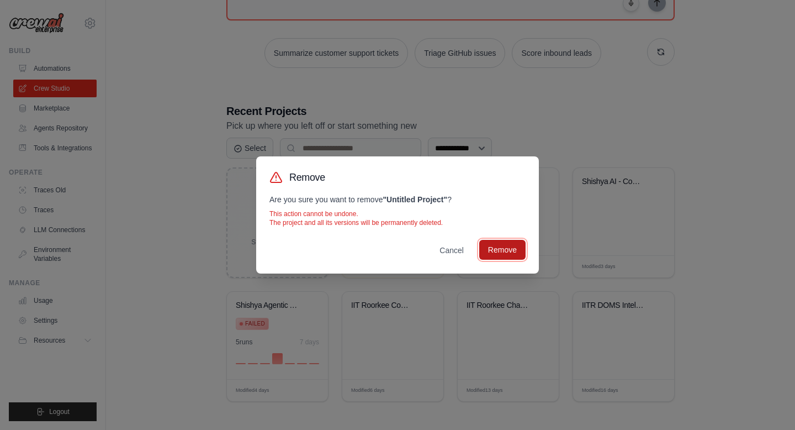
click at [514, 251] on button "Remove" at bounding box center [502, 250] width 46 height 20
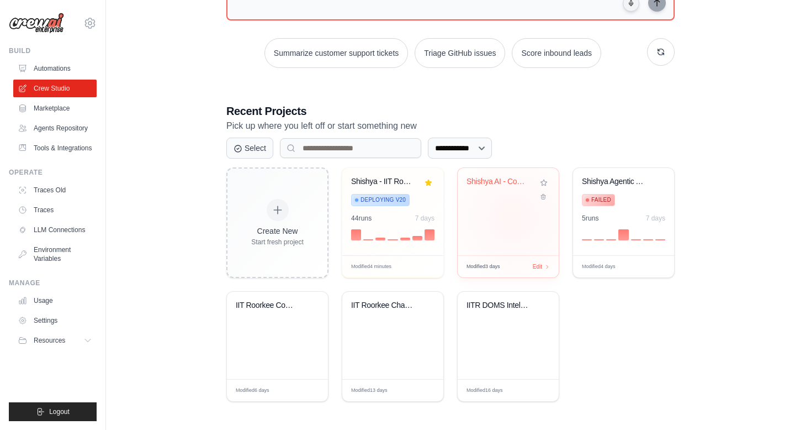
click at [513, 218] on div "Shishya AI - Complete IIT Roorkee S..." at bounding box center [508, 211] width 101 height 87
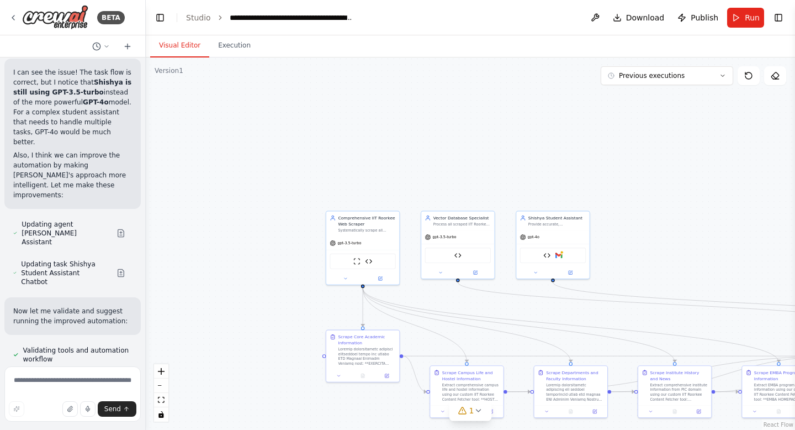
scroll to position [16457, 0]
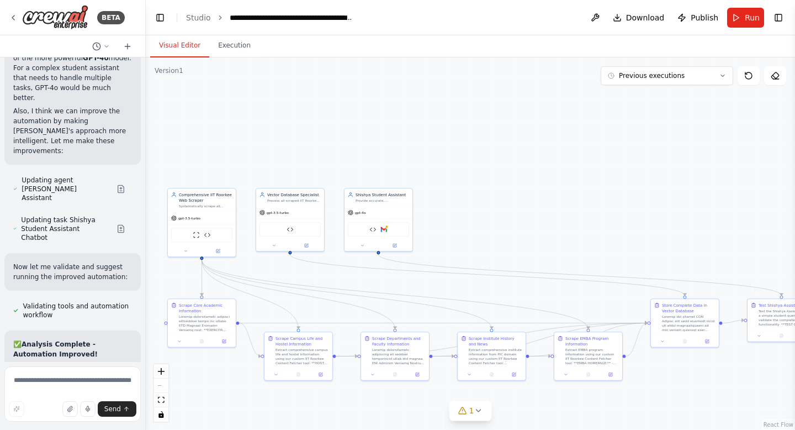
drag, startPoint x: 757, startPoint y: 296, endPoint x: 601, endPoint y: 266, distance: 159.1
click at [601, 266] on div ".deletable-edge-delete-btn { width: 20px; height: 20px; border: 0px solid #ffff…" at bounding box center [470, 243] width 649 height 372
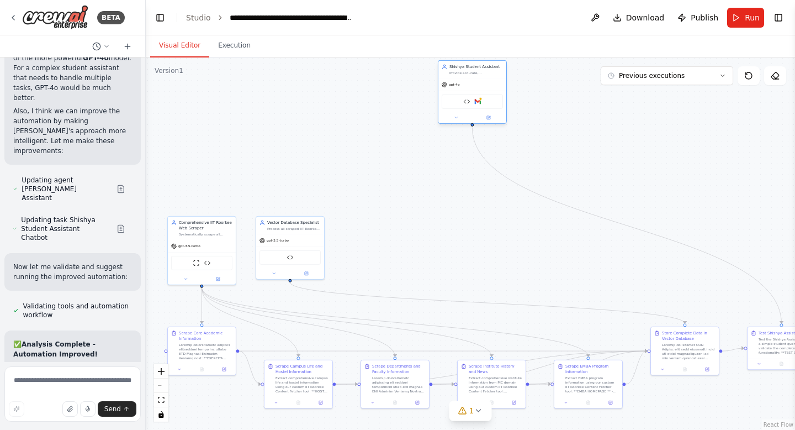
drag, startPoint x: 387, startPoint y: 197, endPoint x: 480, endPoint y: 74, distance: 154.2
click at [480, 73] on div "Provide accurate, [MEDICAL_DATA]-free responses to IIT Roorkee student queries …" at bounding box center [476, 73] width 54 height 4
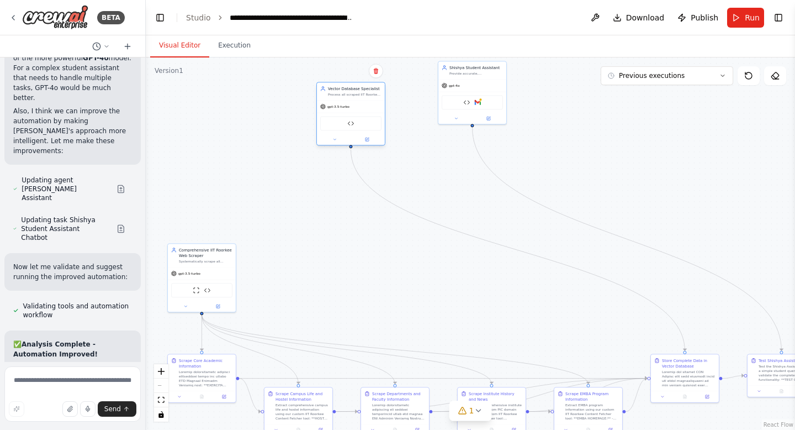
drag, startPoint x: 313, startPoint y: 266, endPoint x: 375, endPoint y: 107, distance: 170.8
click at [375, 107] on div "gpt-3.5-turbo" at bounding box center [351, 106] width 68 height 12
drag, startPoint x: 215, startPoint y: 256, endPoint x: 266, endPoint y: 87, distance: 176.4
click at [267, 84] on div "Comprehensive IIT Roorkee Web Scraper" at bounding box center [256, 85] width 54 height 11
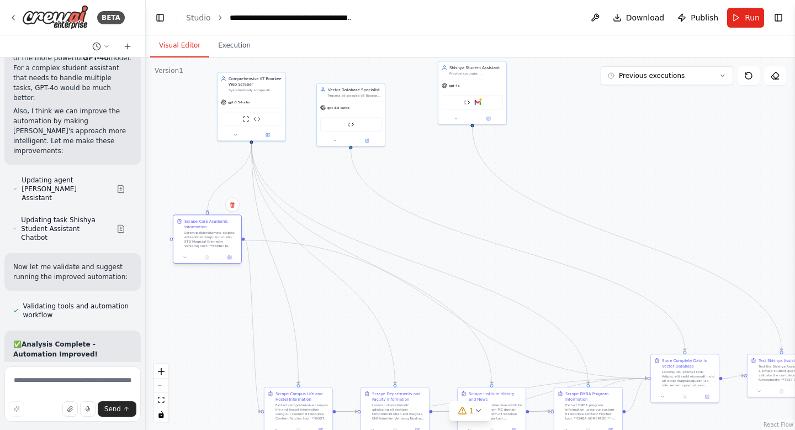
drag, startPoint x: 204, startPoint y: 359, endPoint x: 210, endPoint y: 226, distance: 133.2
click at [210, 226] on div "Scrape Core Academic Information" at bounding box center [211, 233] width 54 height 30
drag, startPoint x: 288, startPoint y: 400, endPoint x: 283, endPoint y: 286, distance: 114.4
click at [283, 286] on div "Extract comprehensive campus life and hostel information using our custom IIT R…" at bounding box center [300, 289] width 54 height 18
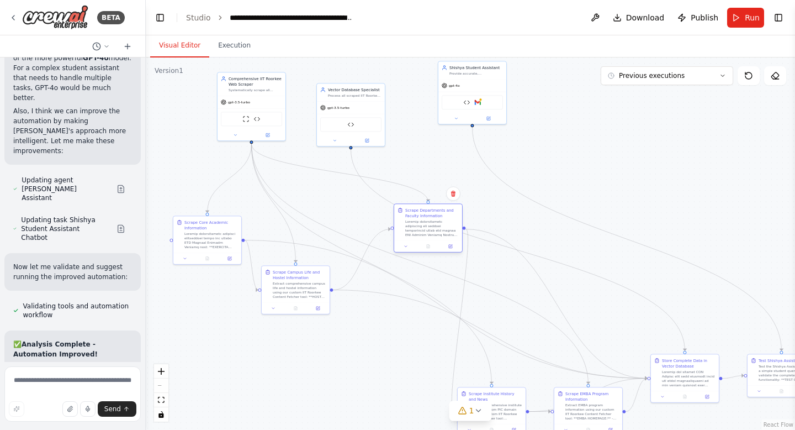
drag, startPoint x: 386, startPoint y: 398, endPoint x: 418, endPoint y: 216, distance: 185.0
click at [418, 216] on div "Scrape Departments and Faculty Information" at bounding box center [432, 212] width 54 height 11
drag, startPoint x: 493, startPoint y: 396, endPoint x: 532, endPoint y: 211, distance: 189.0
click at [532, 211] on div "Scrape Institute History and News" at bounding box center [537, 212] width 54 height 11
drag, startPoint x: 592, startPoint y: 396, endPoint x: 669, endPoint y: 171, distance: 237.3
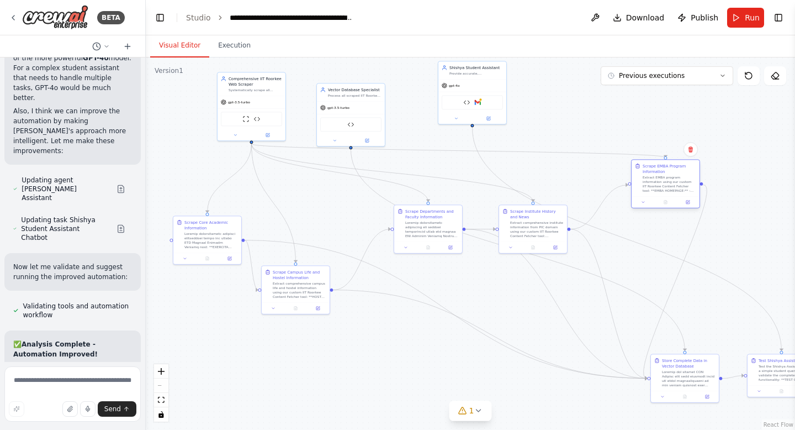
click at [669, 171] on div "Scrape EMBA Program Information" at bounding box center [670, 168] width 54 height 11
drag, startPoint x: 692, startPoint y: 364, endPoint x: 666, endPoint y: 305, distance: 65.0
click at [666, 305] on div "Store Complete Data in Vector Database" at bounding box center [664, 300] width 54 height 11
drag, startPoint x: 761, startPoint y: 371, endPoint x: 753, endPoint y: 279, distance: 92.1
click at [753, 279] on div "Test the Shishya Assistant with a simple student query to validate the complete…" at bounding box center [775, 278] width 54 height 18
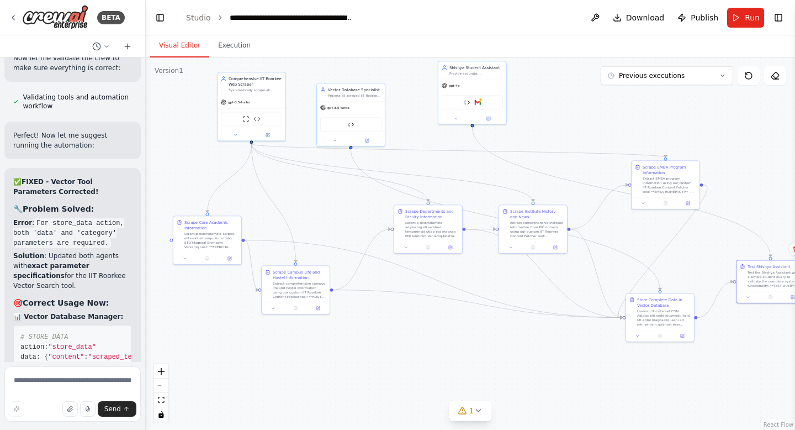
scroll to position [20942, 0]
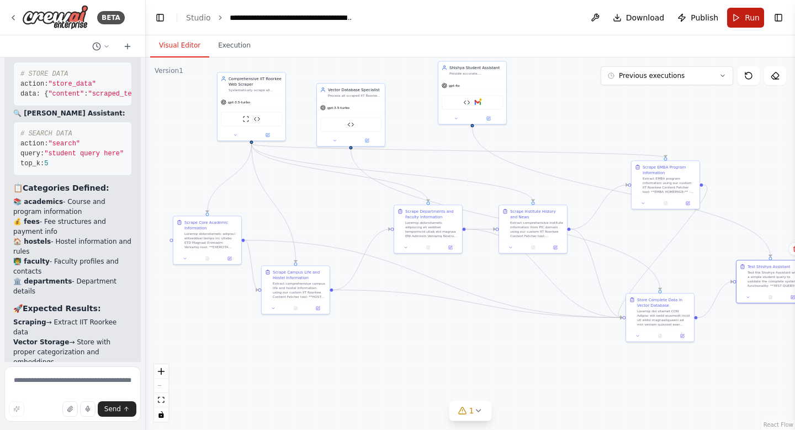
click at [738, 18] on button "Run" at bounding box center [745, 18] width 37 height 20
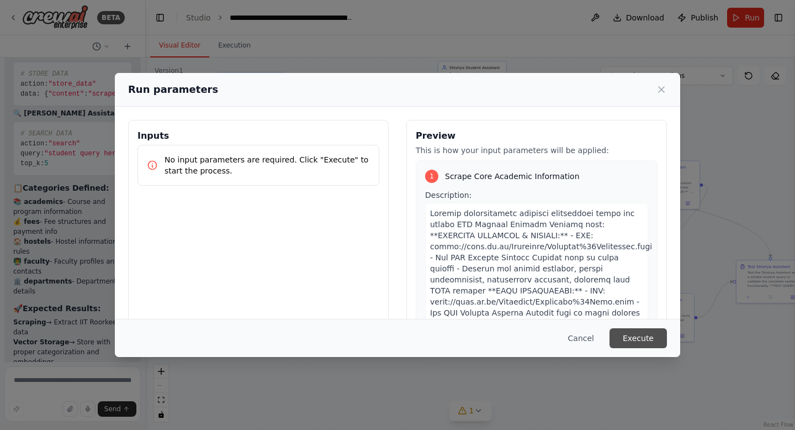
click at [633, 339] on button "Execute" at bounding box center [638, 338] width 57 height 20
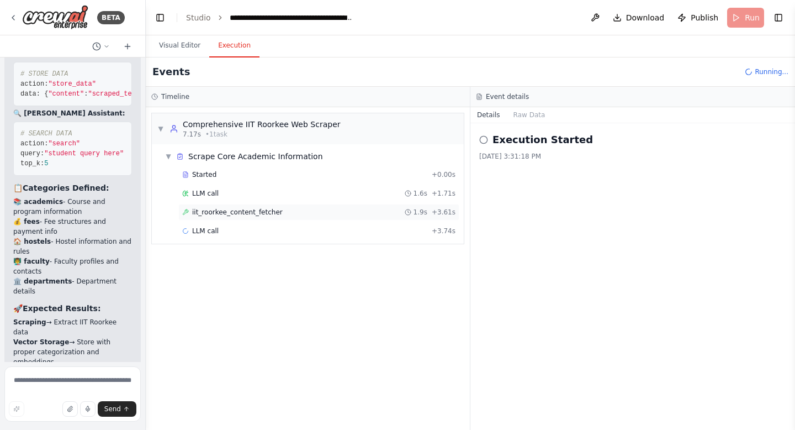
click at [267, 209] on span "iit_roorkee_content_fetcher" at bounding box center [237, 212] width 91 height 9
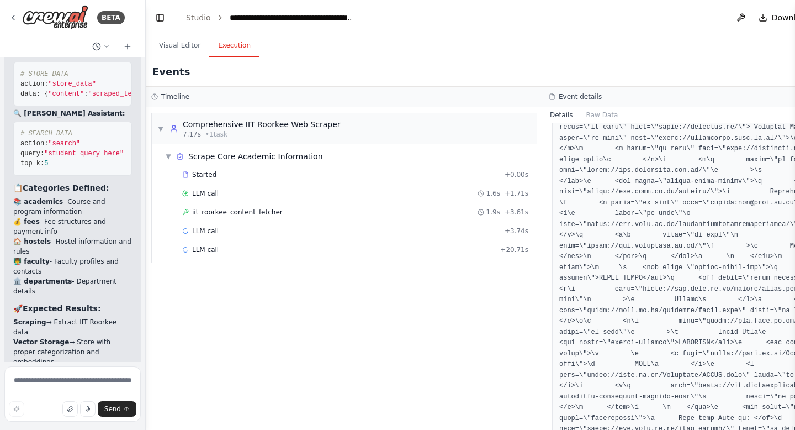
scroll to position [17668, 0]
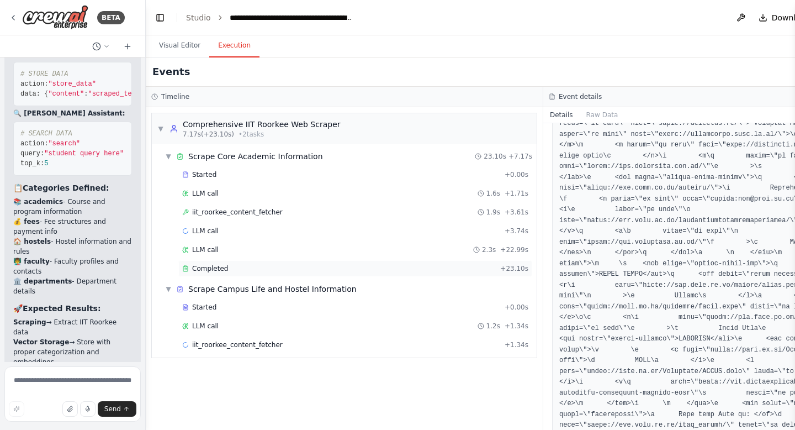
click at [223, 271] on span "Completed" at bounding box center [210, 268] width 36 height 9
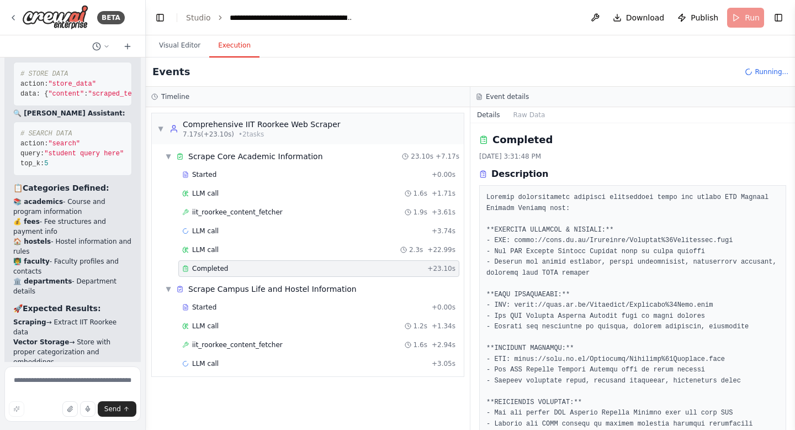
click at [223, 271] on span "Completed" at bounding box center [210, 268] width 36 height 9
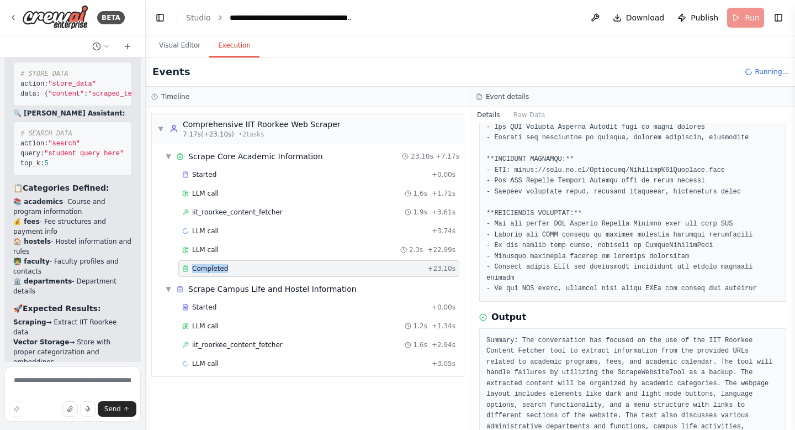
scroll to position [269, 0]
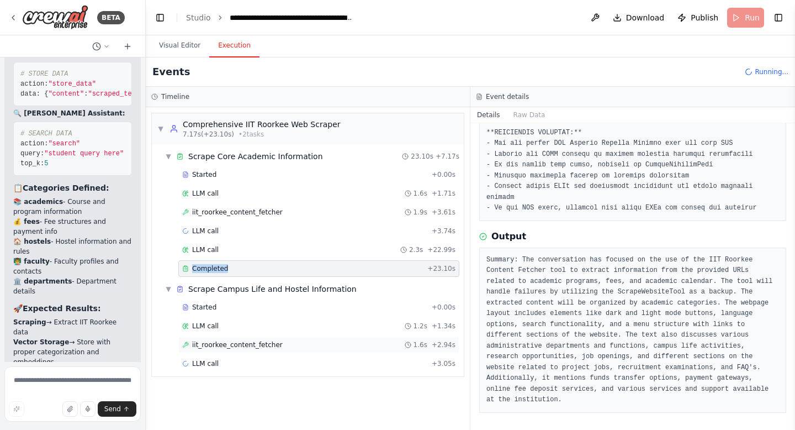
click at [262, 343] on span "iit_roorkee_content_fetcher" at bounding box center [237, 344] width 91 height 9
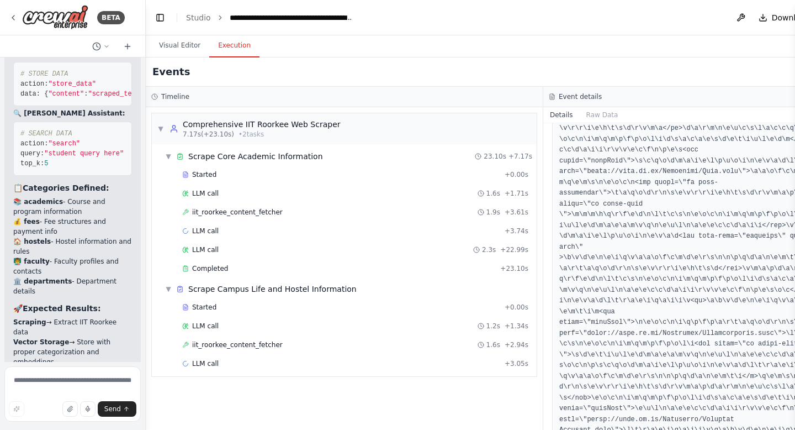
scroll to position [1957, 0]
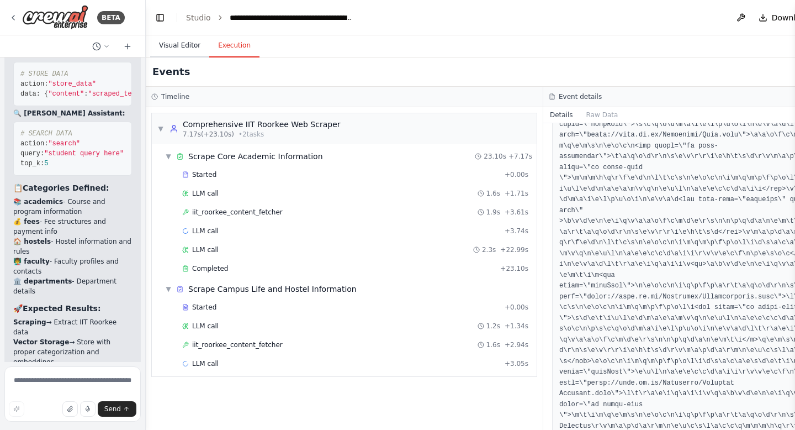
click at [172, 47] on button "Visual Editor" at bounding box center [179, 45] width 59 height 23
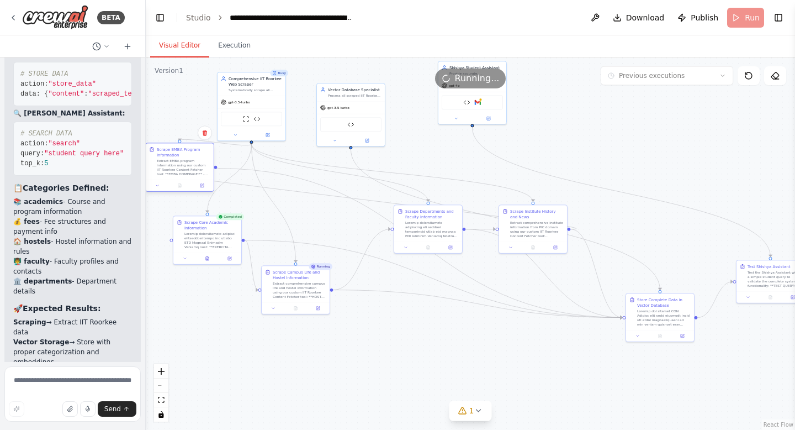
drag, startPoint x: 658, startPoint y: 181, endPoint x: 173, endPoint y: 162, distance: 485.7
click at [173, 162] on div "Extract EMBA program information using our custom IIT Roorkee Content Fetcher t…" at bounding box center [184, 167] width 54 height 18
click at [235, 54] on button "Execution" at bounding box center [234, 45] width 50 height 23
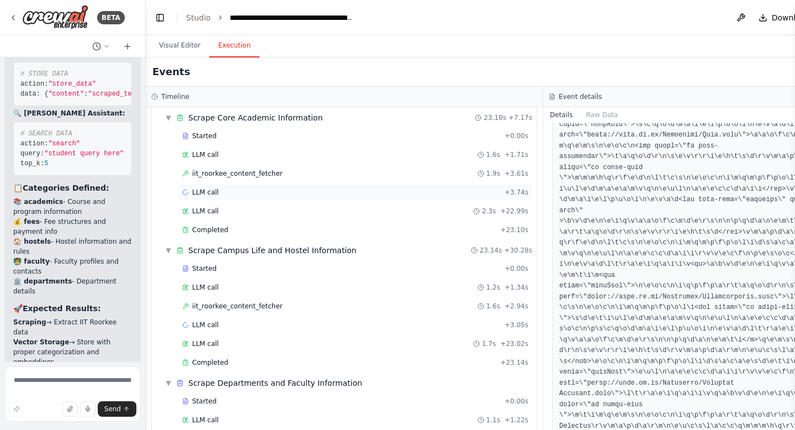
scroll to position [92, 0]
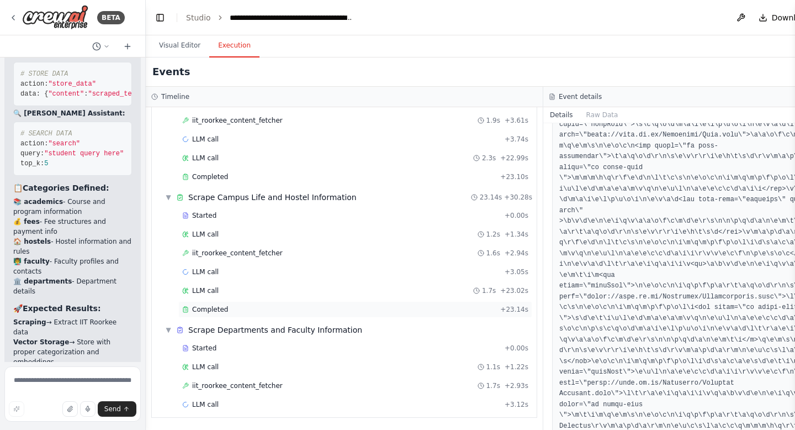
click at [216, 312] on span "Completed" at bounding box center [210, 309] width 36 height 9
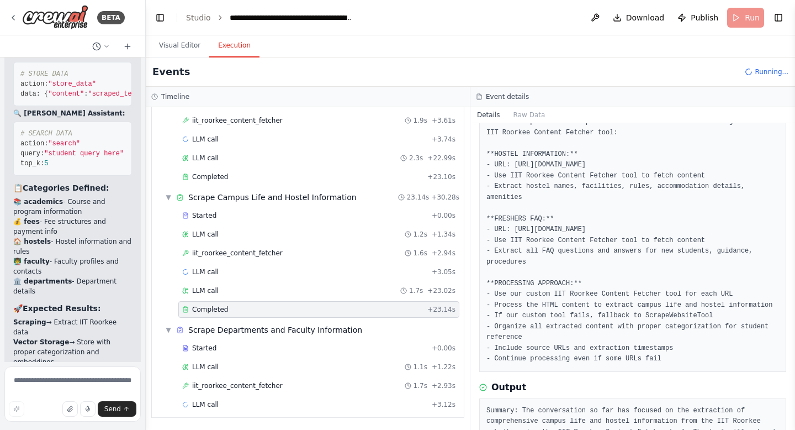
scroll to position [205, 0]
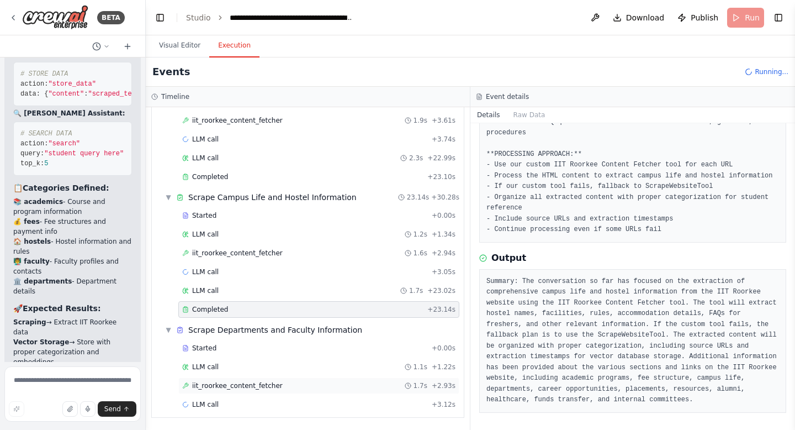
click at [242, 389] on span "iit_roorkee_content_fetcher" at bounding box center [237, 385] width 91 height 9
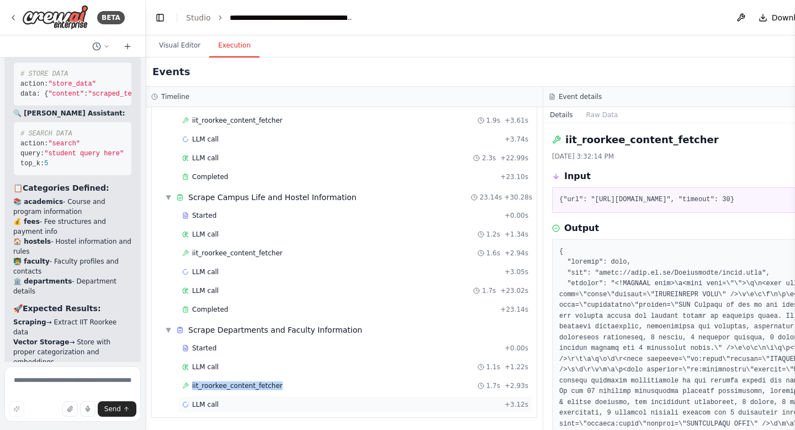
click at [219, 405] on div "LLM call + 3.12s" at bounding box center [355, 404] width 346 height 9
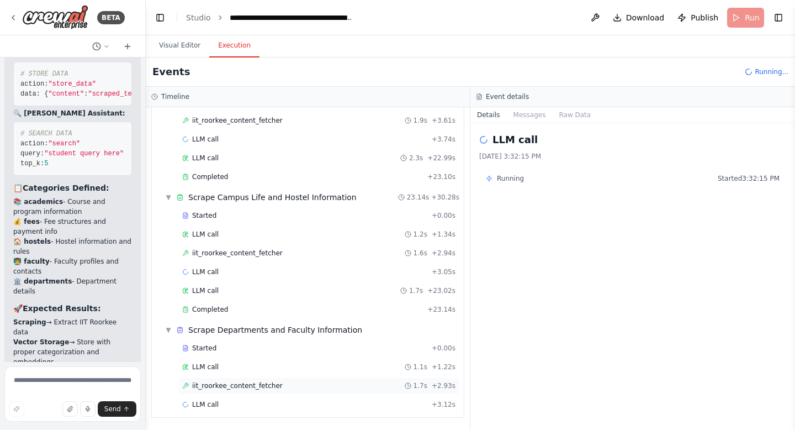
click at [228, 387] on span "iit_roorkee_content_fetcher" at bounding box center [237, 385] width 91 height 9
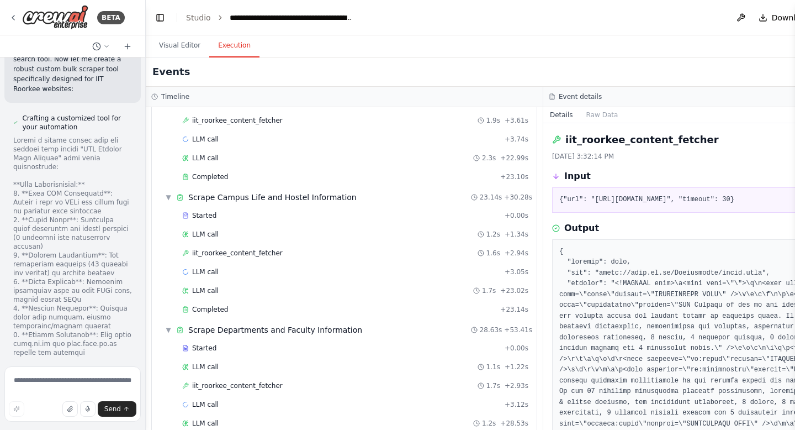
scroll to position [45745, 0]
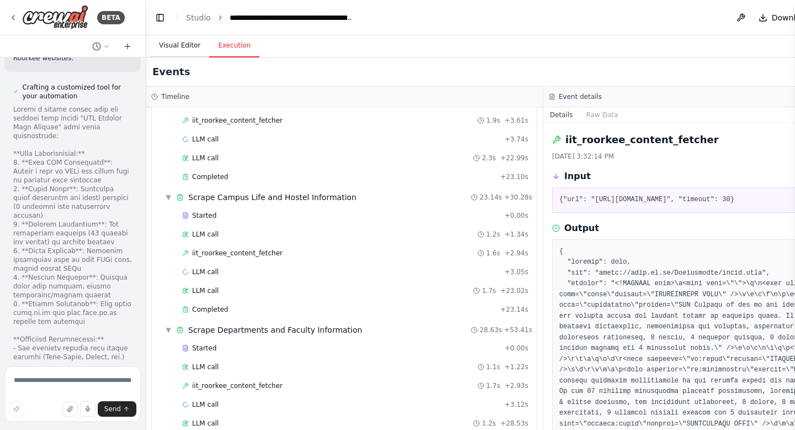
click at [179, 49] on button "Visual Editor" at bounding box center [179, 45] width 59 height 23
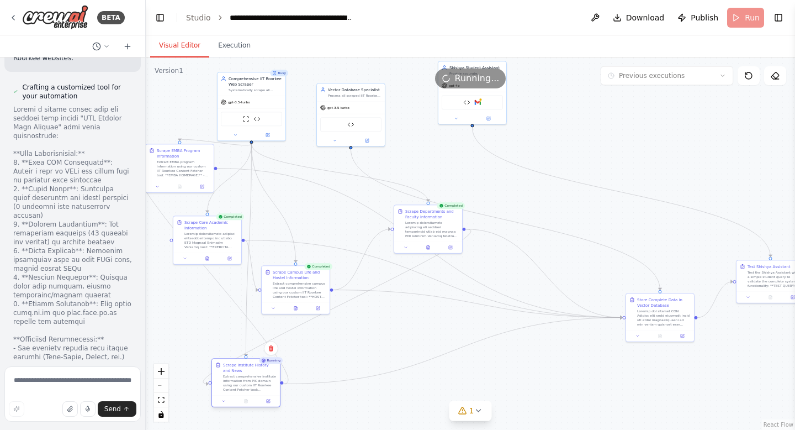
drag, startPoint x: 534, startPoint y: 228, endPoint x: 246, endPoint y: 383, distance: 327.1
click at [246, 383] on div "Extract comprehensive institute information from PIC domain using our custom II…" at bounding box center [250, 383] width 54 height 18
drag, startPoint x: 292, startPoint y: 304, endPoint x: 323, endPoint y: 271, distance: 46.1
click at [323, 271] on button at bounding box center [328, 274] width 23 height 7
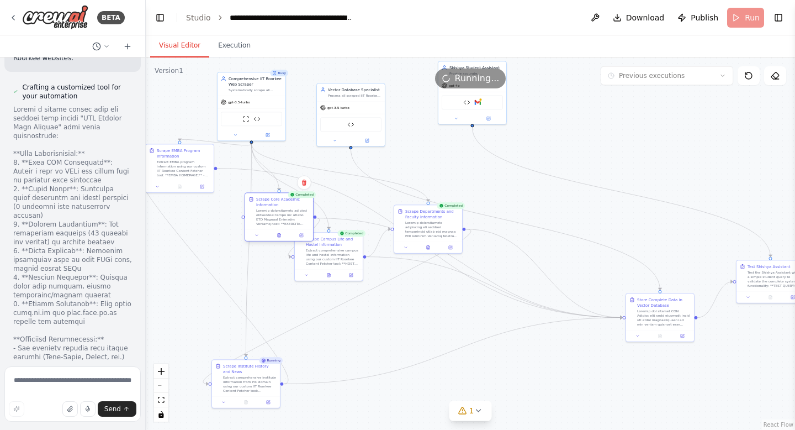
drag, startPoint x: 215, startPoint y: 236, endPoint x: 289, endPoint y: 211, distance: 78.1
click at [289, 211] on div at bounding box center [283, 217] width 54 height 18
drag, startPoint x: 335, startPoint y: 250, endPoint x: 366, endPoint y: 306, distance: 64.5
click at [366, 306] on div "Extract comprehensive campus life and hostel information using our custom IIT R…" at bounding box center [366, 311] width 54 height 18
click at [160, 396] on button "fit view" at bounding box center [161, 400] width 14 height 14
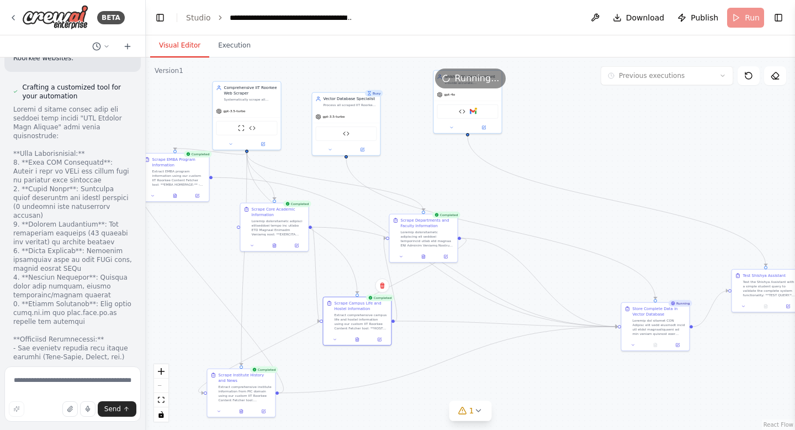
click at [163, 384] on div "React Flow controls" at bounding box center [161, 392] width 14 height 57
drag, startPoint x: 418, startPoint y: 247, endPoint x: 369, endPoint y: 240, distance: 49.7
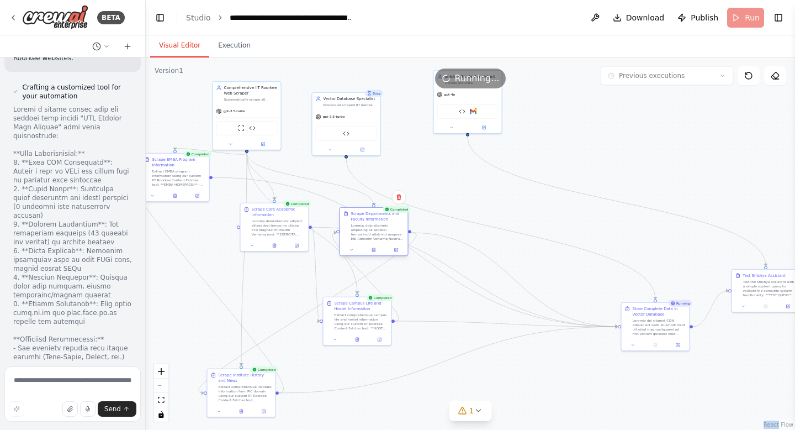
click at [369, 240] on div "Scrape Departments and Faculty Information" at bounding box center [374, 226] width 68 height 36
drag, startPoint x: 646, startPoint y: 317, endPoint x: 561, endPoint y: 250, distance: 108.1
click at [561, 251] on div at bounding box center [577, 260] width 54 height 18
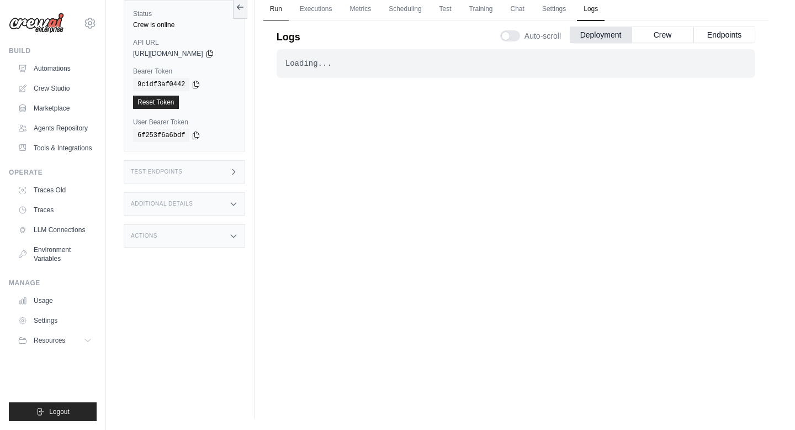
click at [285, 9] on link "Run" at bounding box center [275, 9] width 25 height 23
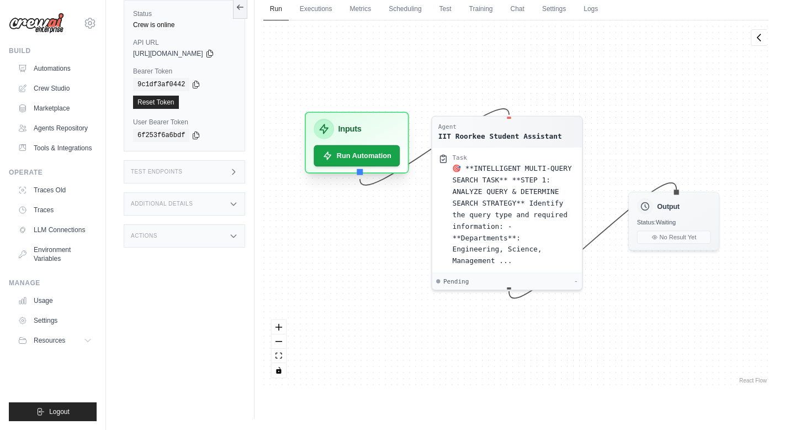
click at [384, 168] on div "Inputs Run Automation" at bounding box center [357, 143] width 104 height 62
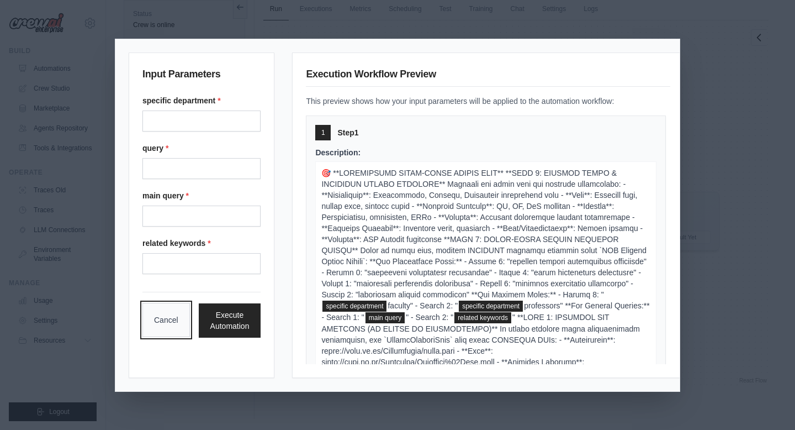
click at [173, 326] on button "Cancel" at bounding box center [165, 320] width 47 height 34
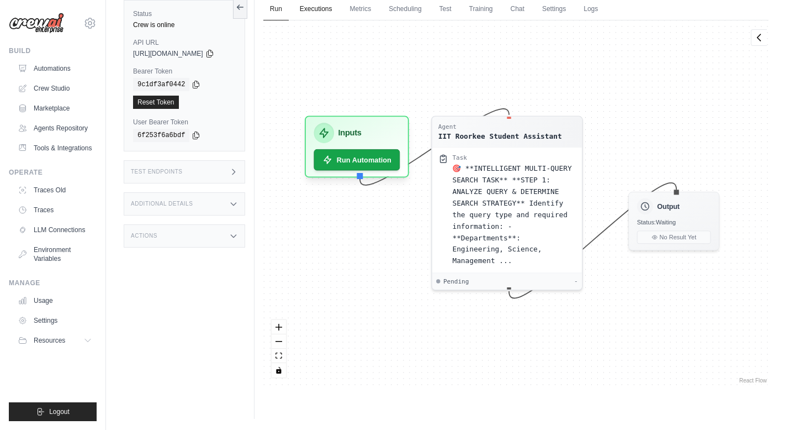
click at [317, 10] on link "Executions" at bounding box center [316, 9] width 46 height 23
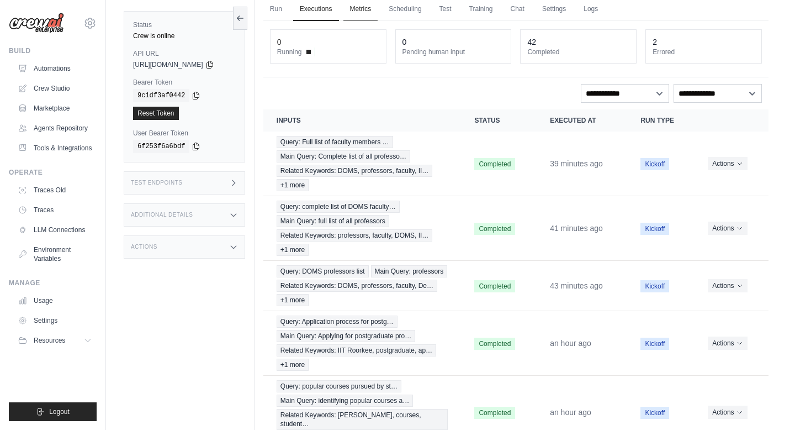
click at [369, 10] on link "Metrics" at bounding box center [360, 9] width 35 height 23
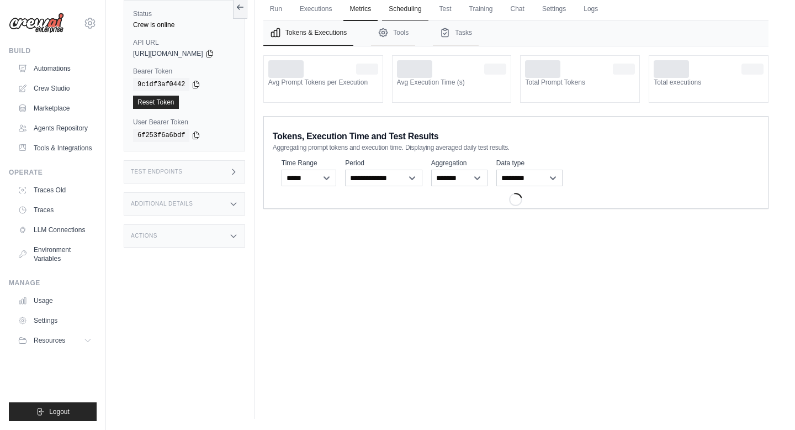
click at [419, 9] on link "Scheduling" at bounding box center [405, 9] width 46 height 23
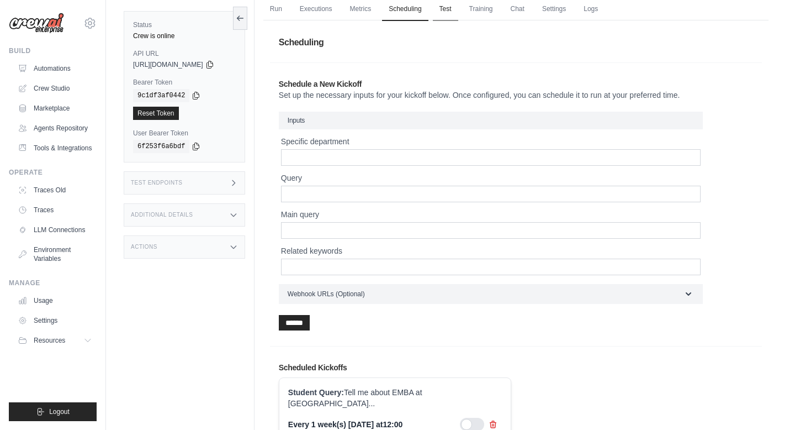
click at [451, 9] on link "Test" at bounding box center [445, 9] width 25 height 23
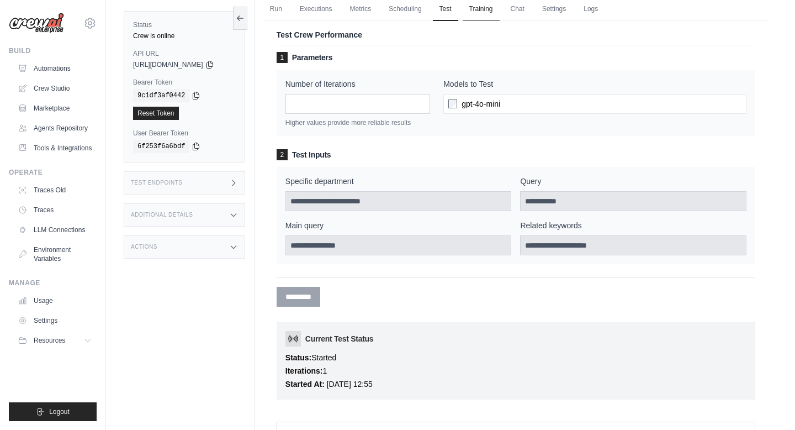
click at [480, 9] on link "Training" at bounding box center [481, 9] width 37 height 23
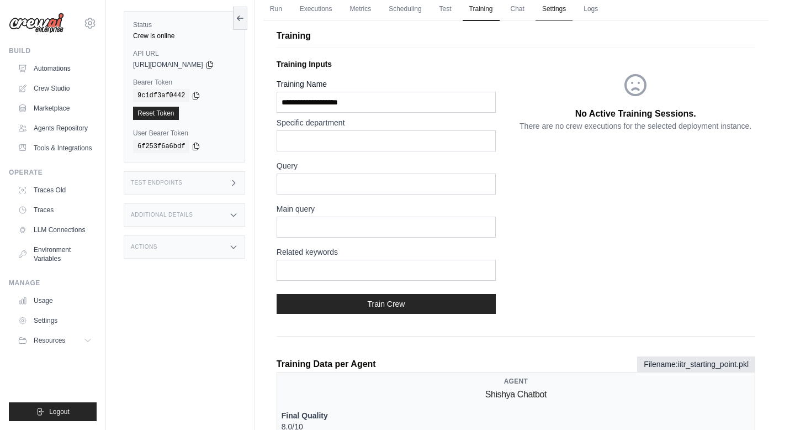
click at [551, 9] on link "Settings" at bounding box center [554, 9] width 37 height 23
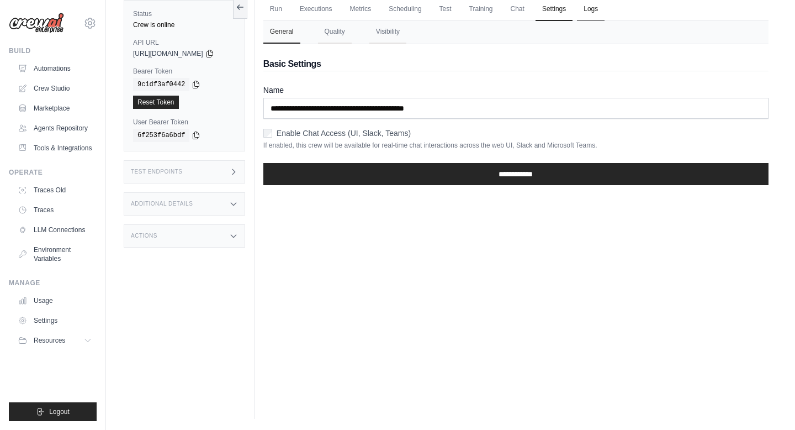
click at [590, 10] on link "Logs" at bounding box center [591, 9] width 28 height 23
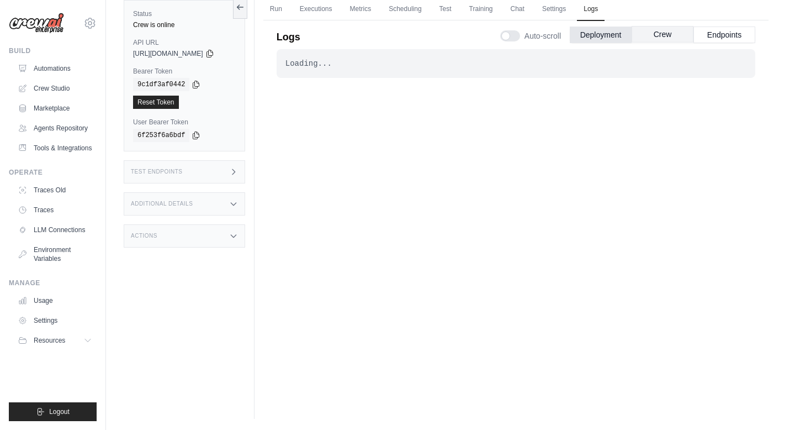
click at [650, 39] on button "Crew" at bounding box center [663, 34] width 62 height 17
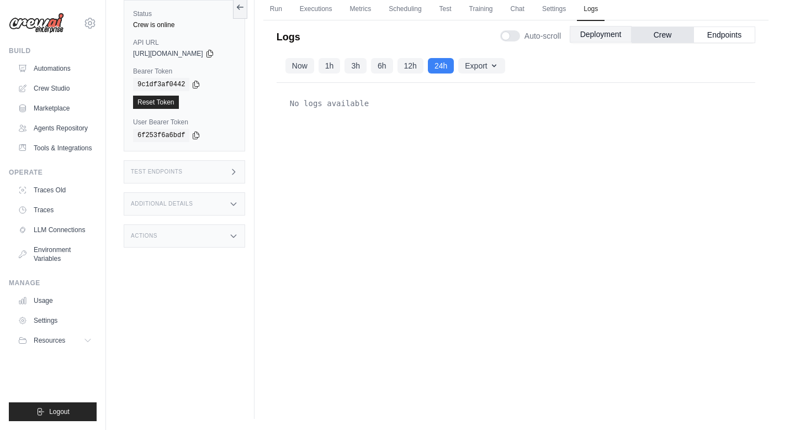
click at [622, 35] on button "Deployment" at bounding box center [601, 34] width 62 height 17
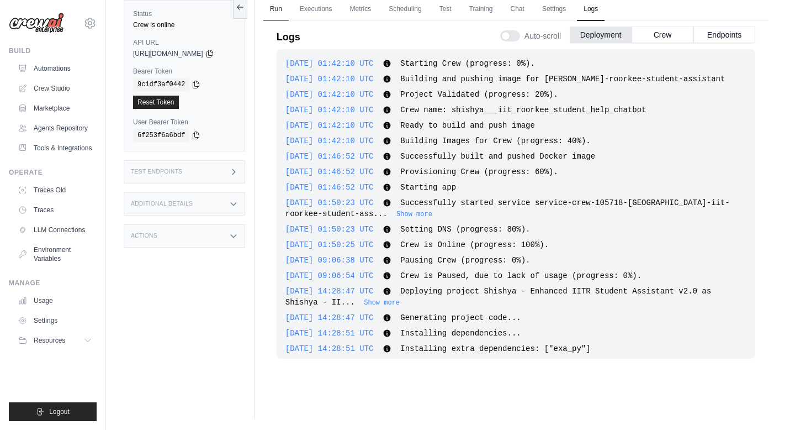
click at [289, 7] on link "Run" at bounding box center [275, 9] width 25 height 23
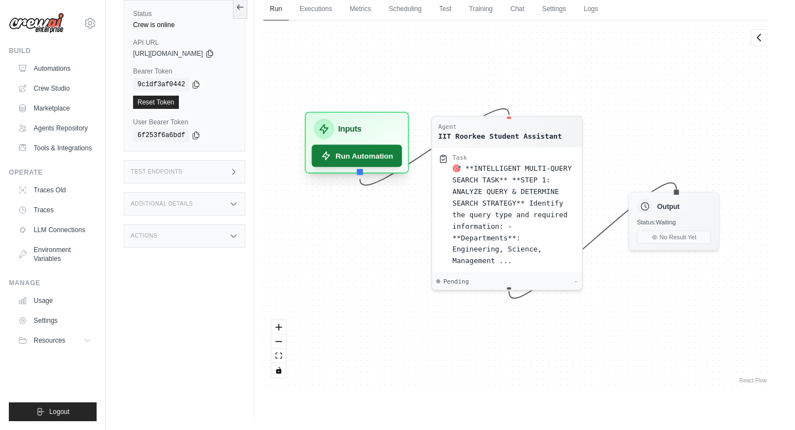
click at [368, 163] on button "Run Automation" at bounding box center [356, 156] width 91 height 22
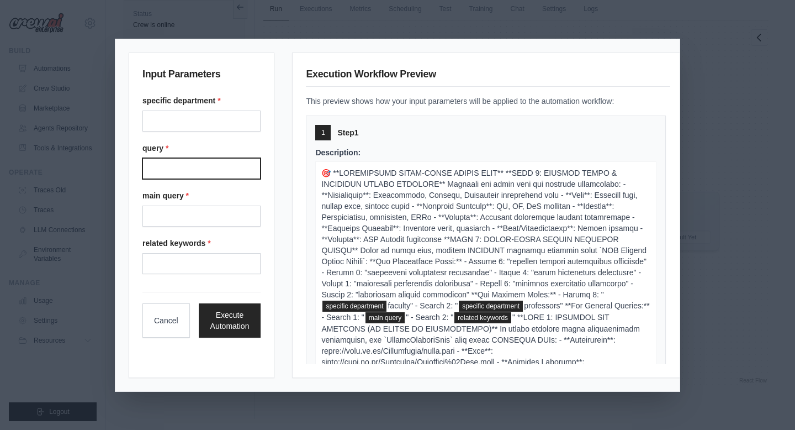
click at [220, 174] on input "Query" at bounding box center [201, 168] width 118 height 21
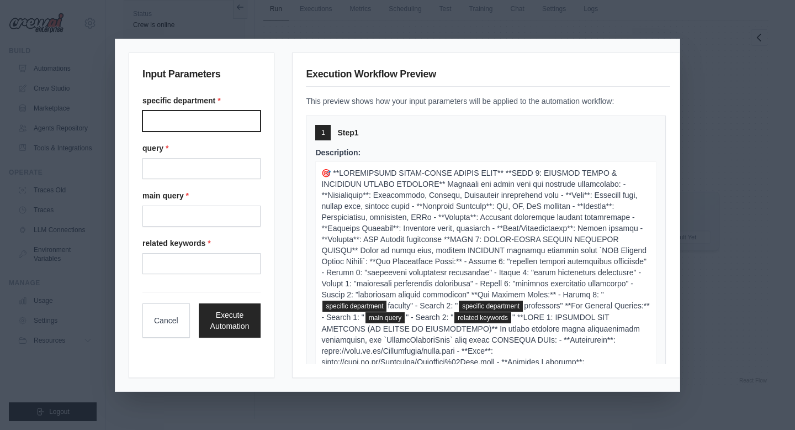
click at [199, 125] on department "Specific department" at bounding box center [201, 120] width 118 height 21
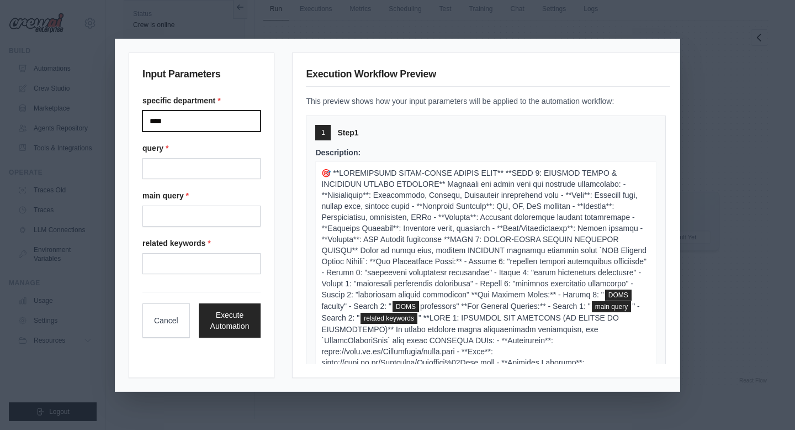
type department "****"
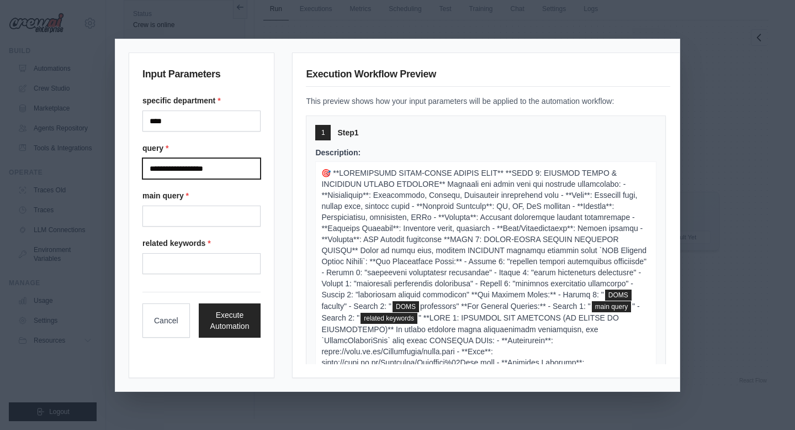
type input "**********"
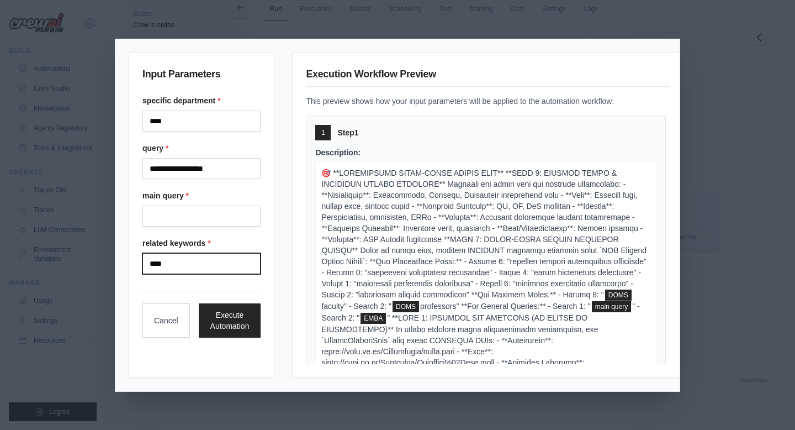
type keywords "****"
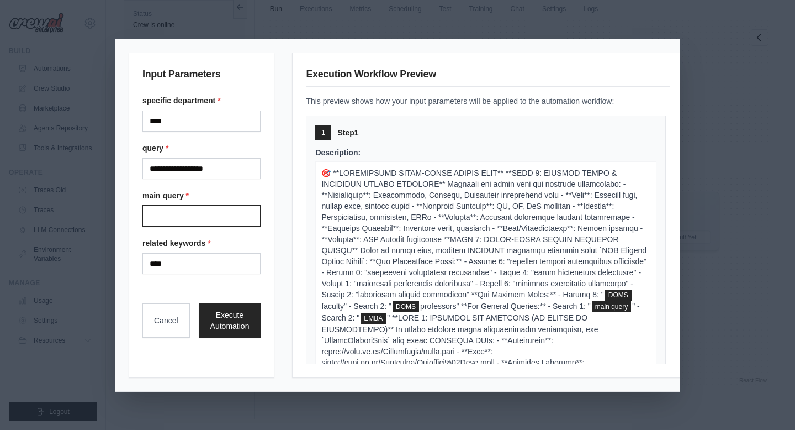
click at [178, 216] on query "Main query" at bounding box center [201, 215] width 118 height 21
type query "*"
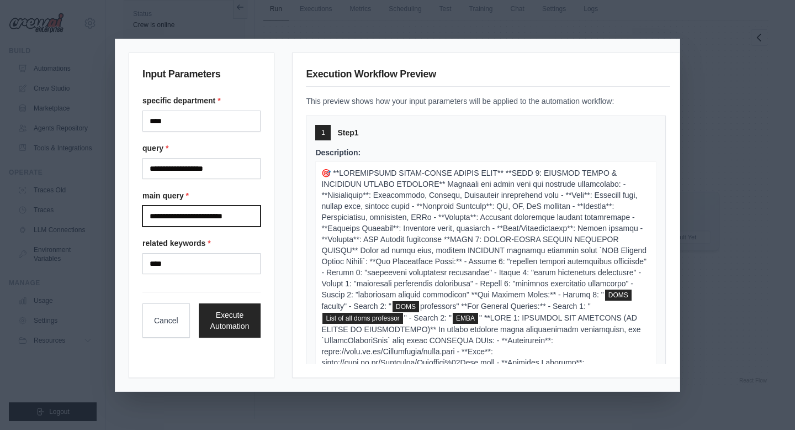
type query "**********"
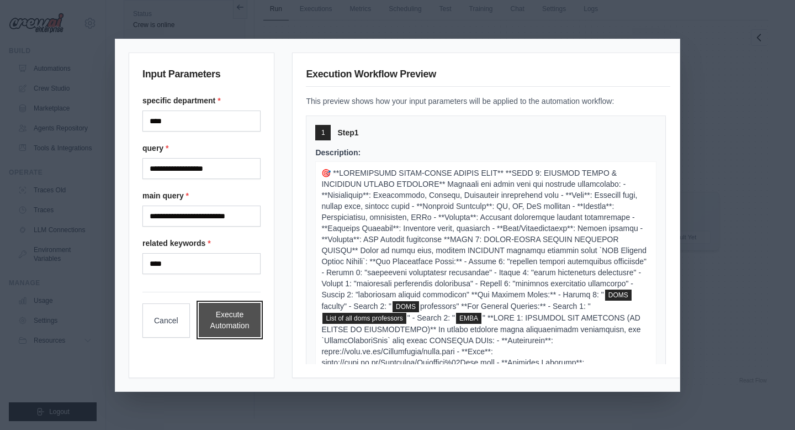
click at [236, 320] on button "Execute Automation" at bounding box center [230, 320] width 62 height 34
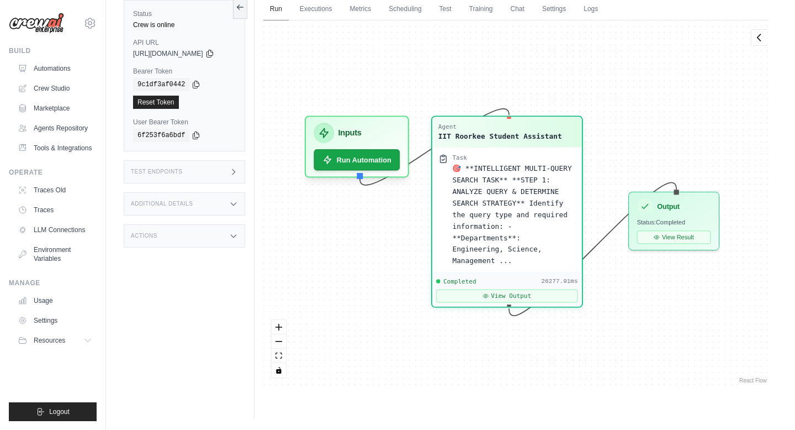
scroll to position [4176, 0]
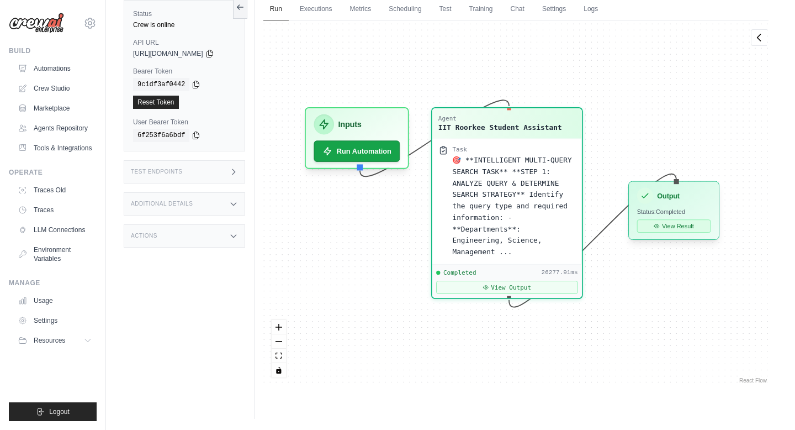
click at [670, 229] on button "View Result" at bounding box center [674, 225] width 74 height 13
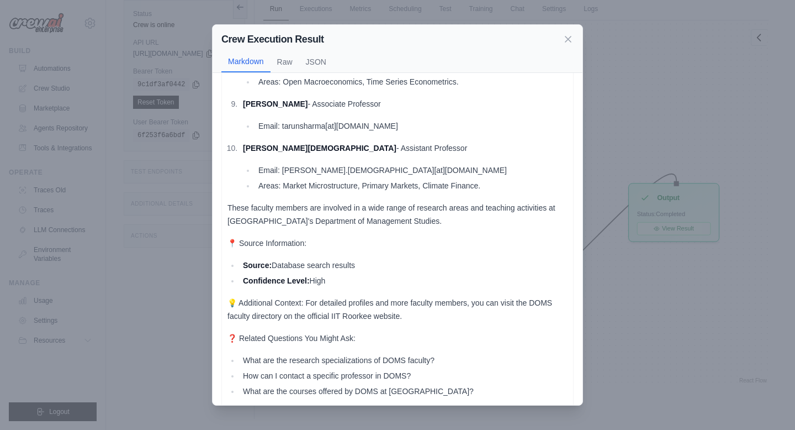
scroll to position [665, 0]
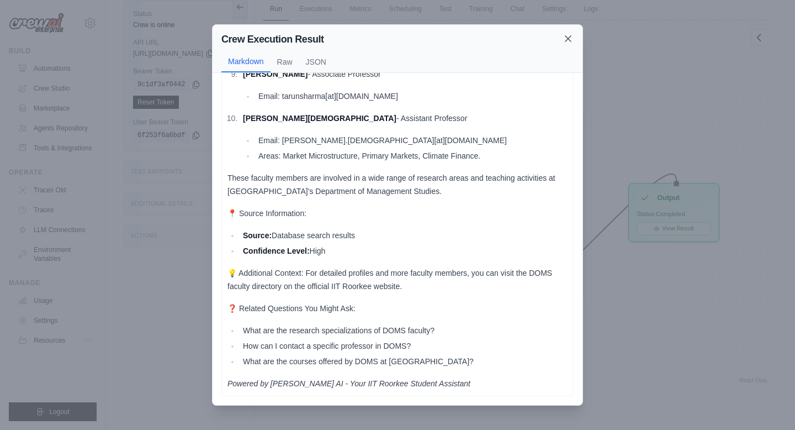
click at [568, 43] on icon at bounding box center [568, 38] width 11 height 11
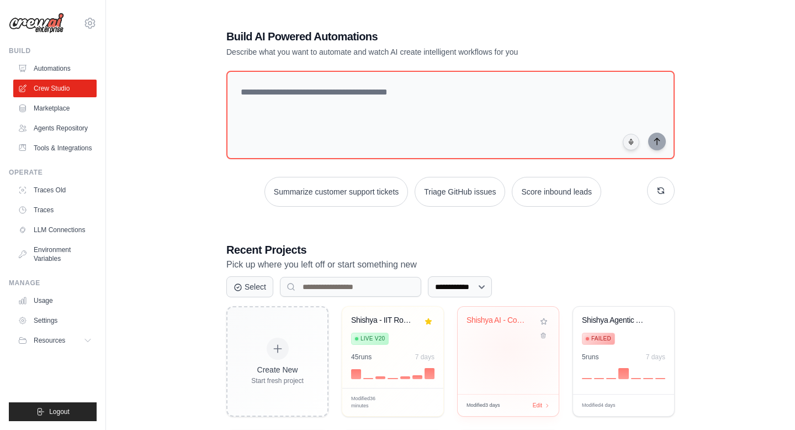
click at [508, 348] on div "Shishya AI - Complete IIT Roorkee S..." at bounding box center [508, 349] width 101 height 87
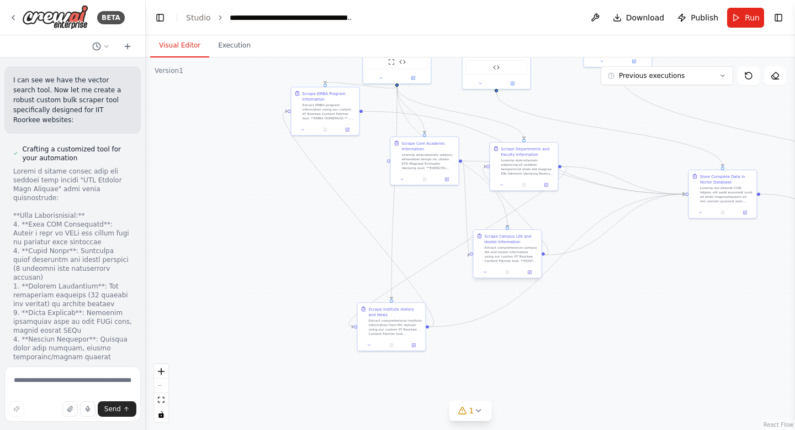
scroll to position [45745, 0]
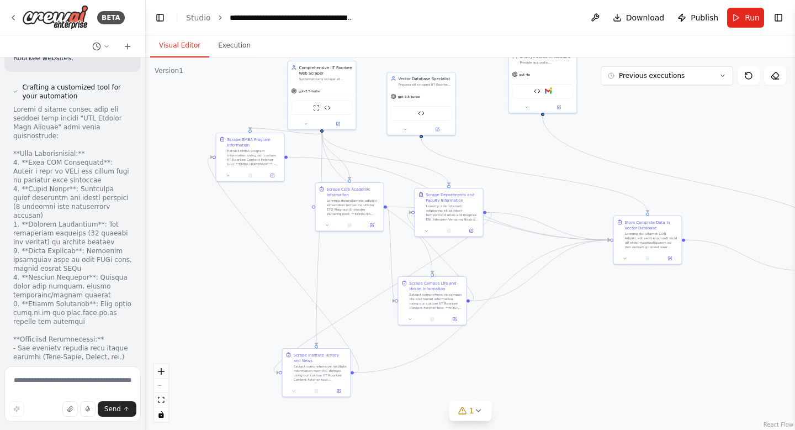
drag, startPoint x: 565, startPoint y: 223, endPoint x: 493, endPoint y: 268, distance: 85.3
click at [493, 268] on div ".deletable-edge-delete-btn { width: 20px; height: 20px; border: 0px solid #ffff…" at bounding box center [470, 243] width 649 height 372
click at [156, 385] on div "React Flow controls" at bounding box center [161, 392] width 14 height 57
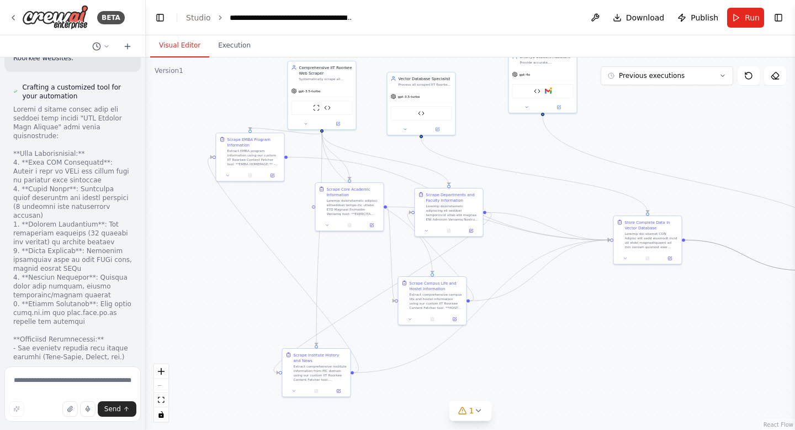
drag, startPoint x: 786, startPoint y: 271, endPoint x: 706, endPoint y: 256, distance: 81.4
click at [706, 256] on div ".deletable-edge-delete-btn { width: 20px; height: 20px; border: 0px solid #ffff…" at bounding box center [470, 243] width 649 height 372
drag, startPoint x: 670, startPoint y: 250, endPoint x: 652, endPoint y: 268, distance: 25.8
click at [652, 268] on div "Store Complete Data in Vector Database" at bounding box center [631, 255] width 69 height 49
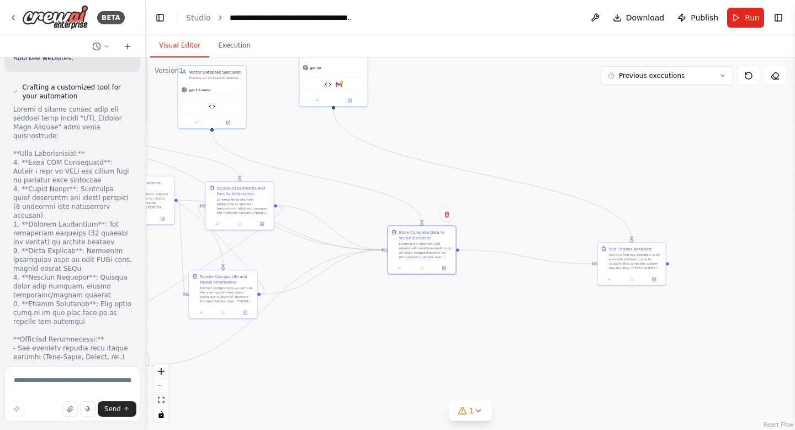
drag, startPoint x: 571, startPoint y: 333, endPoint x: 362, endPoint y: 324, distance: 209.5
click at [362, 326] on div ".deletable-edge-delete-btn { width: 20px; height: 20px; border: 0px solid #ffff…" at bounding box center [470, 243] width 649 height 372
drag, startPoint x: 626, startPoint y: 267, endPoint x: 373, endPoint y: 156, distance: 276.7
click at [373, 156] on div "Test the Shishya Assistant with a simple student query to validate the complete…" at bounding box center [382, 150] width 54 height 18
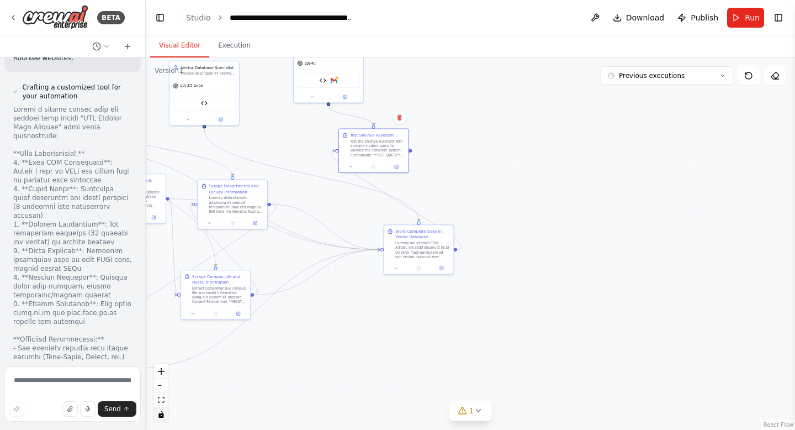
click at [162, 416] on icon "toggle interactivity" at bounding box center [160, 414] width 5 height 7
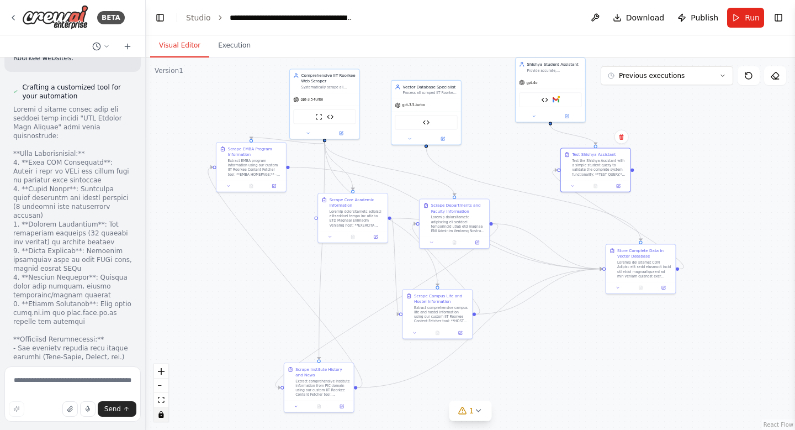
drag, startPoint x: 307, startPoint y: 153, endPoint x: 529, endPoint y: 172, distance: 222.8
click at [529, 172] on div ".deletable-edge-delete-btn { width: 20px; height: 20px; border: 0px solid #ffff…" at bounding box center [470, 243] width 649 height 372
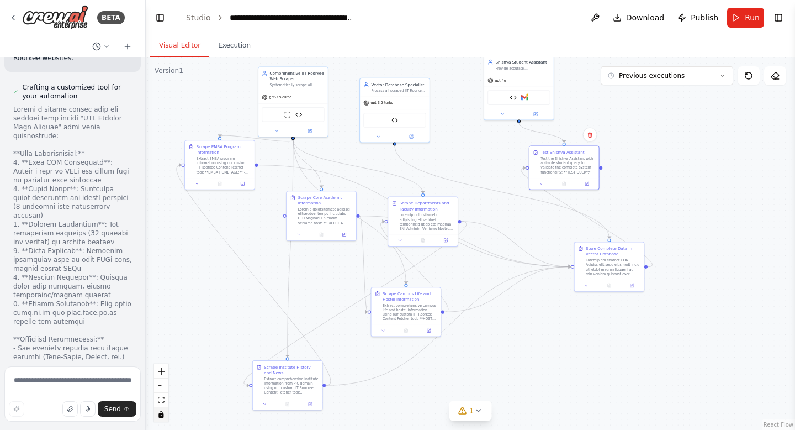
drag, startPoint x: 508, startPoint y: 142, endPoint x: 477, endPoint y: 140, distance: 31.6
click at [477, 140] on div ".deletable-edge-delete-btn { width: 20px; height: 20px; border: 0px solid #ffff…" at bounding box center [470, 243] width 649 height 372
